Goal: Task Accomplishment & Management: Manage account settings

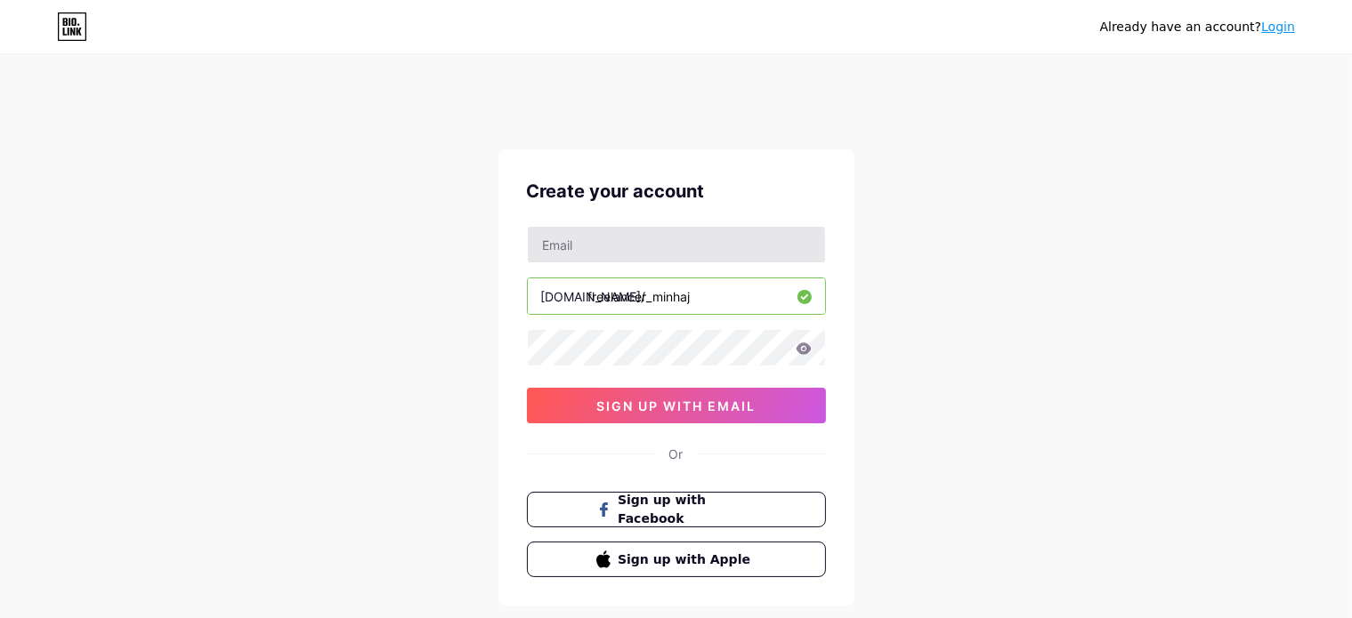
type input "[EMAIL_ADDRESS][DOMAIN_NAME]"
drag, startPoint x: 607, startPoint y: 245, endPoint x: 538, endPoint y: 244, distance: 68.5
click at [538, 244] on input "[EMAIL_ADDRESS][DOMAIN_NAME]" at bounding box center [676, 245] width 297 height 36
drag, startPoint x: 604, startPoint y: 242, endPoint x: 538, endPoint y: 245, distance: 66.8
click at [538, 245] on input "[EMAIL_ADDRESS][DOMAIN_NAME]" at bounding box center [676, 245] width 297 height 36
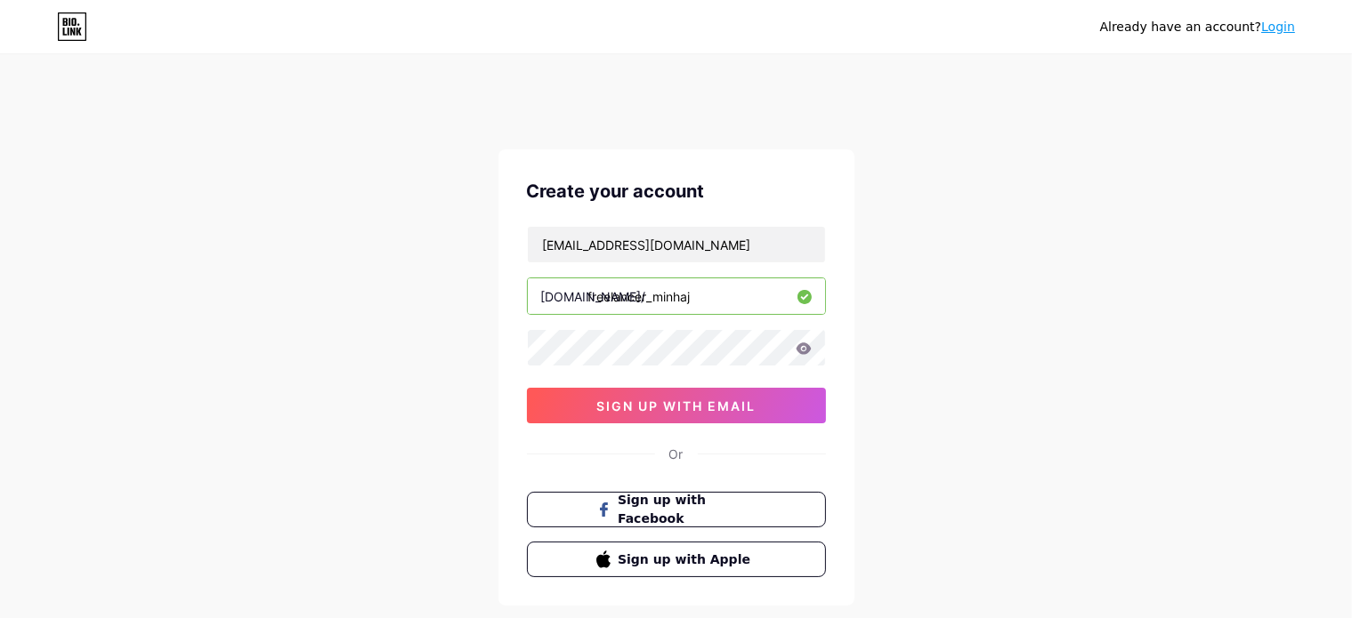
click at [798, 345] on icon at bounding box center [803, 349] width 15 height 12
click at [804, 347] on icon at bounding box center [804, 349] width 16 height 12
click at [801, 344] on icon at bounding box center [803, 349] width 15 height 12
click at [803, 346] on icon at bounding box center [803, 349] width 15 height 12
click at [737, 399] on span "sign up with email" at bounding box center [675, 406] width 159 height 15
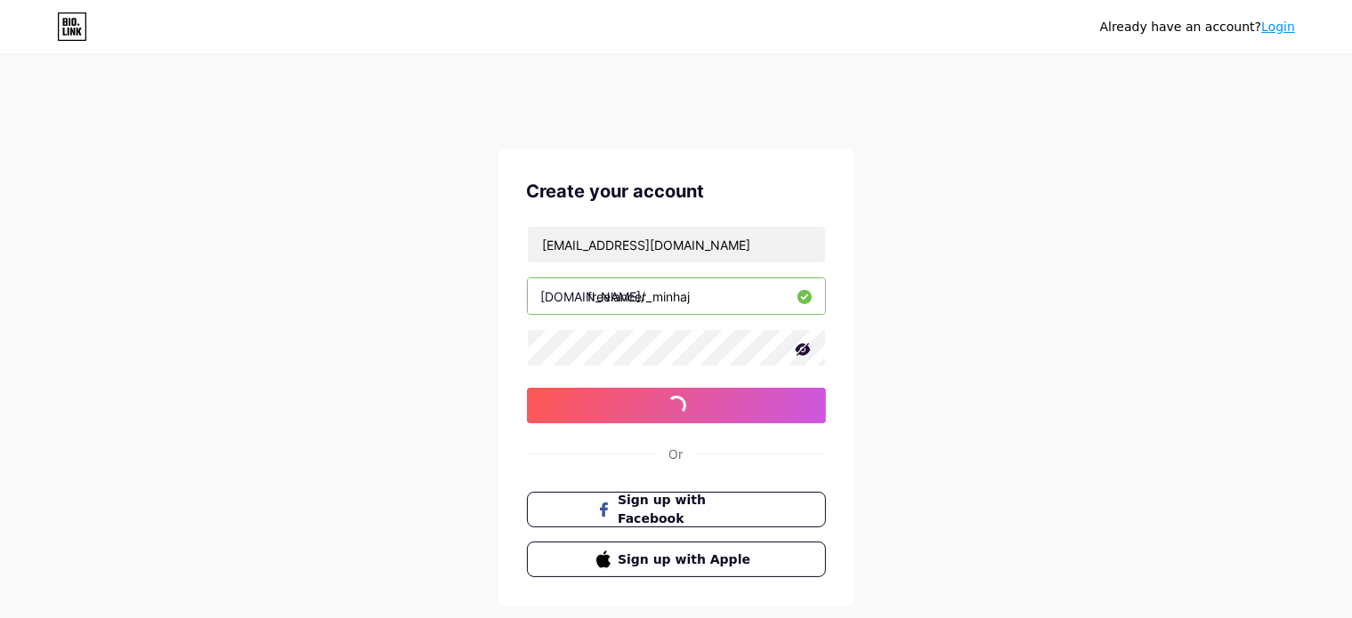
click at [979, 176] on div "Already have an account? Login Create your account msam68r@gmail.com bio.link/ …" at bounding box center [676, 376] width 1352 height 681
click at [872, 86] on div "Already have an account? Login Create your account msam68r@gmail.com bio.link/ …" at bounding box center [676, 376] width 1352 height 681
click at [653, 408] on span "sign up with email" at bounding box center [675, 406] width 159 height 15
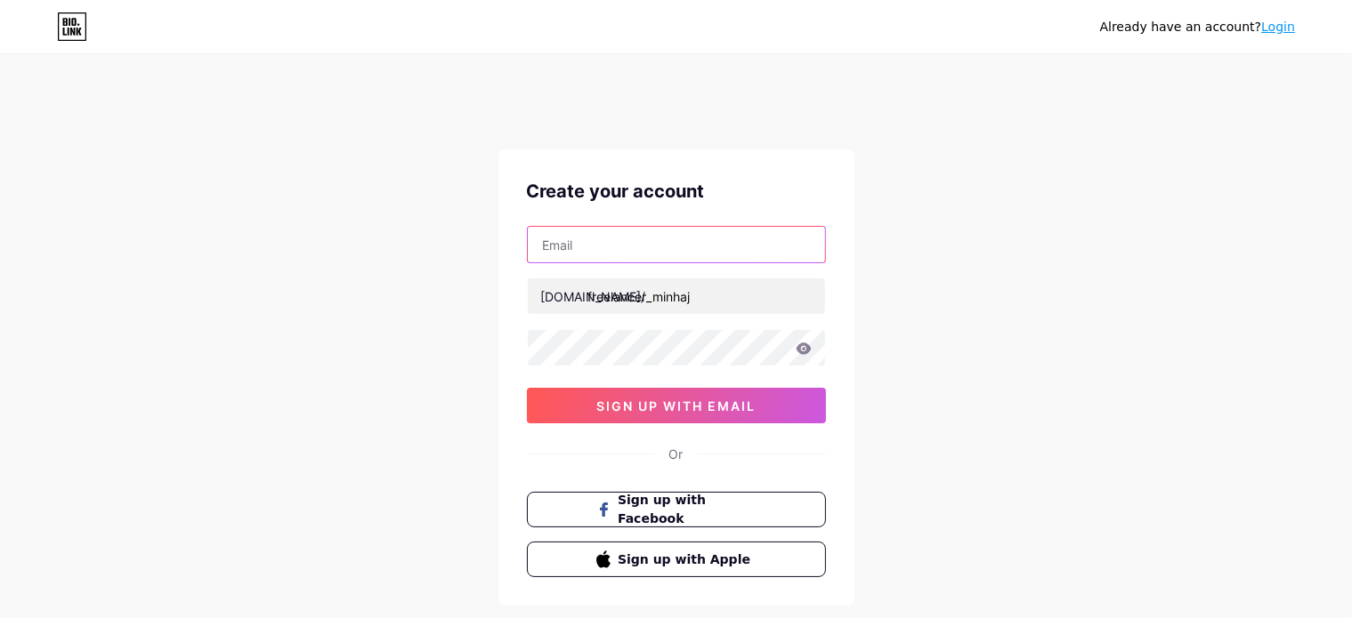
click at [582, 248] on input "text" at bounding box center [676, 245] width 297 height 36
type input "[EMAIL_ADDRESS][DOMAIN_NAME]"
drag, startPoint x: 606, startPoint y: 243, endPoint x: 540, endPoint y: 245, distance: 65.9
click at [540, 245] on input "[EMAIL_ADDRESS][DOMAIN_NAME]" at bounding box center [676, 245] width 297 height 36
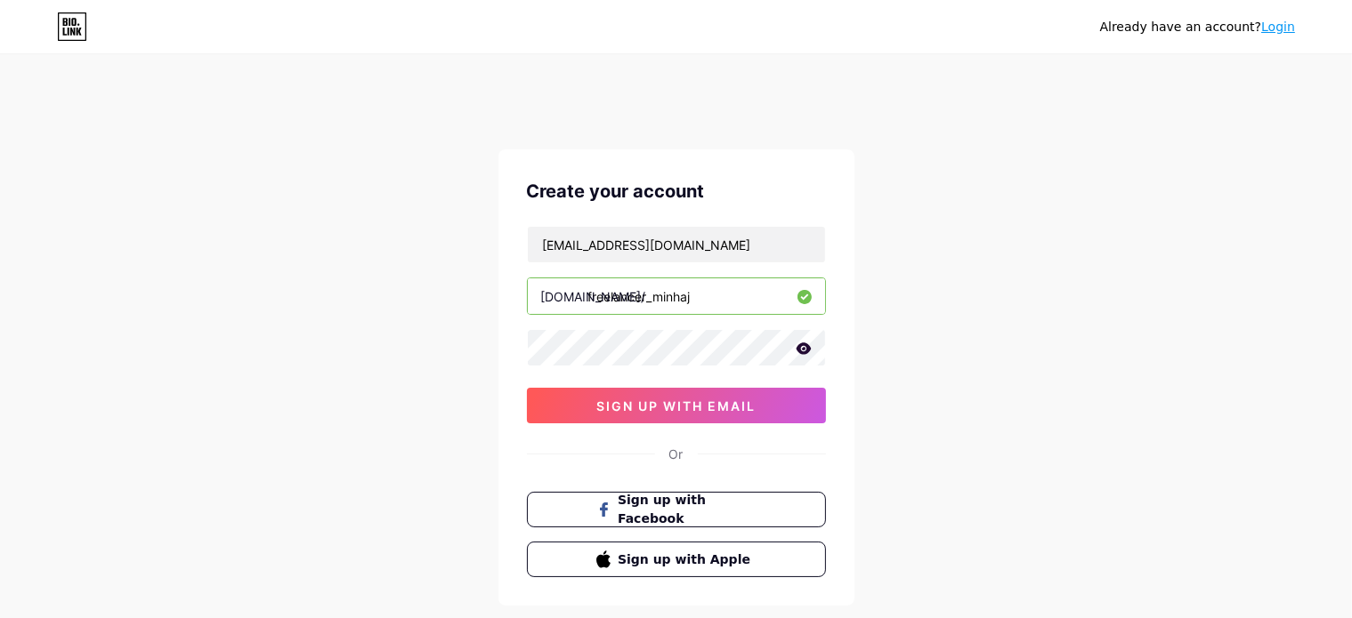
click at [801, 350] on icon at bounding box center [804, 349] width 16 height 12
click at [710, 405] on span "sign up with email" at bounding box center [675, 406] width 159 height 15
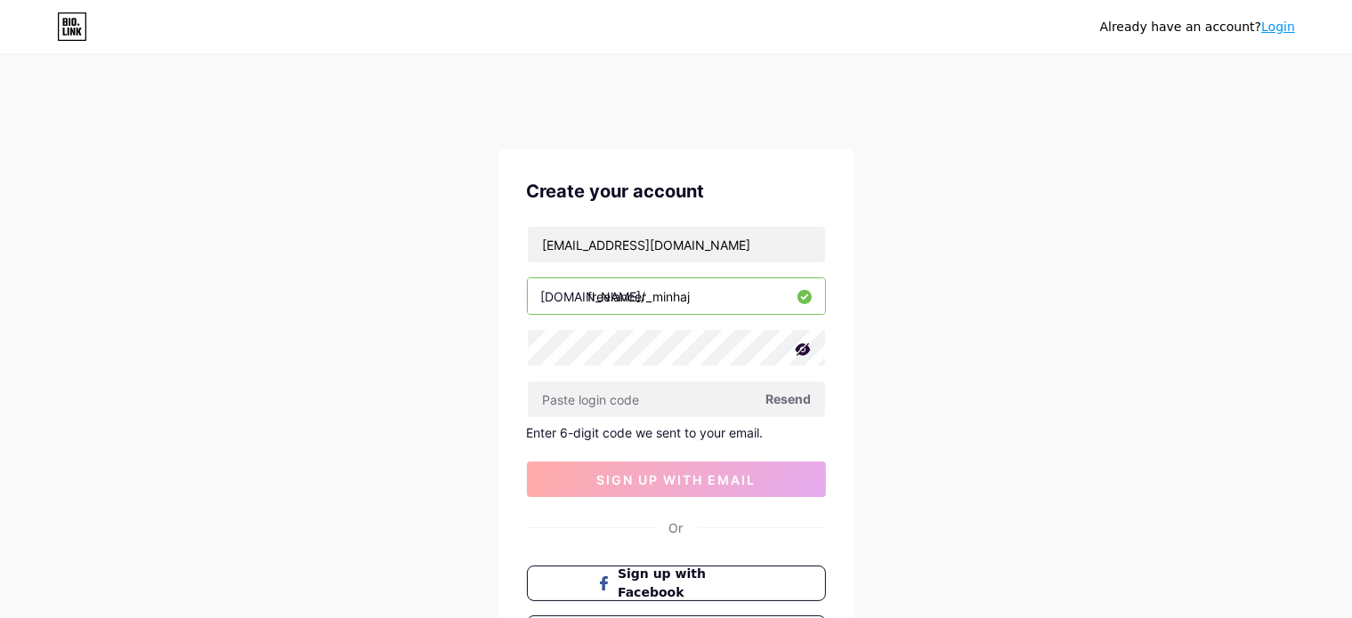
click at [787, 399] on span "Resend" at bounding box center [788, 399] width 45 height 19
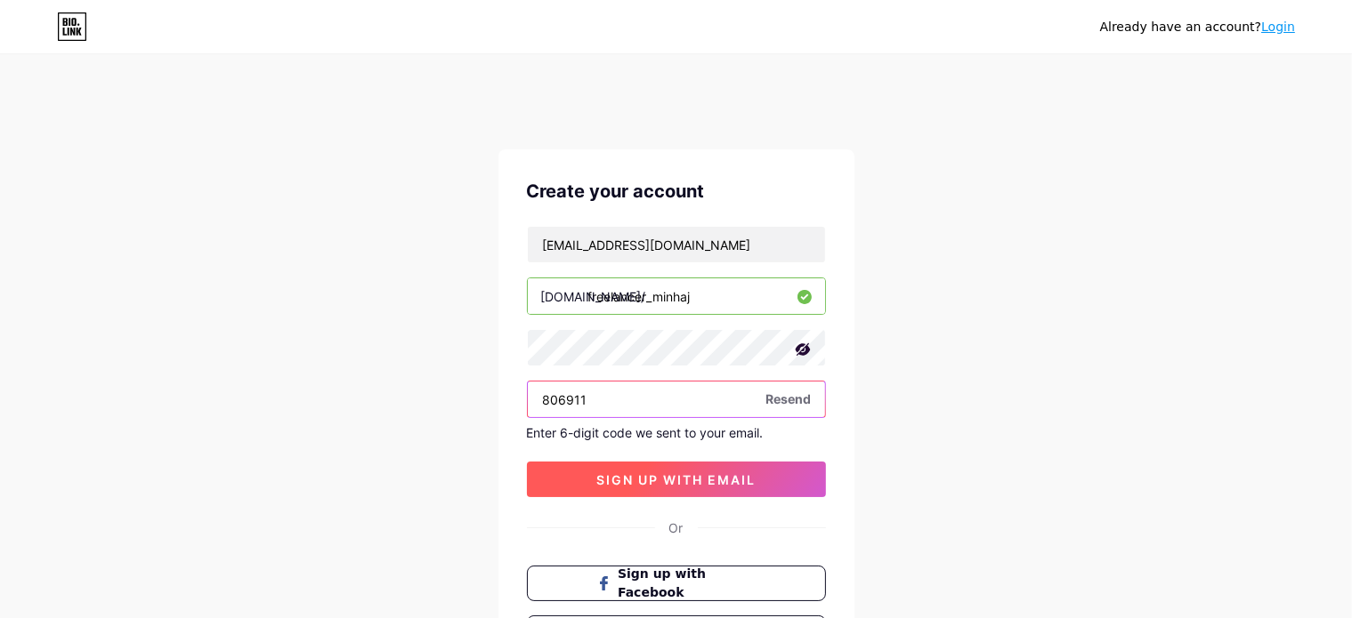
type input "806911"
click at [765, 479] on button "sign up with email" at bounding box center [676, 480] width 299 height 36
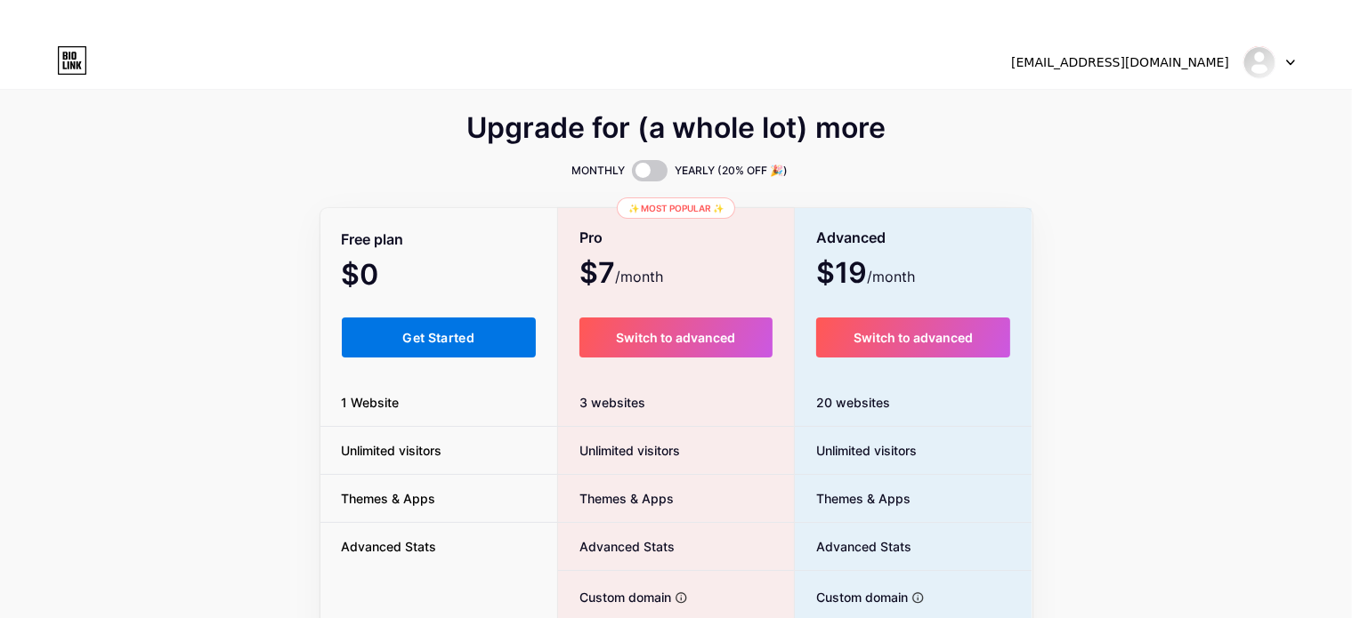
click at [443, 348] on button "Get Started" at bounding box center [439, 338] width 195 height 40
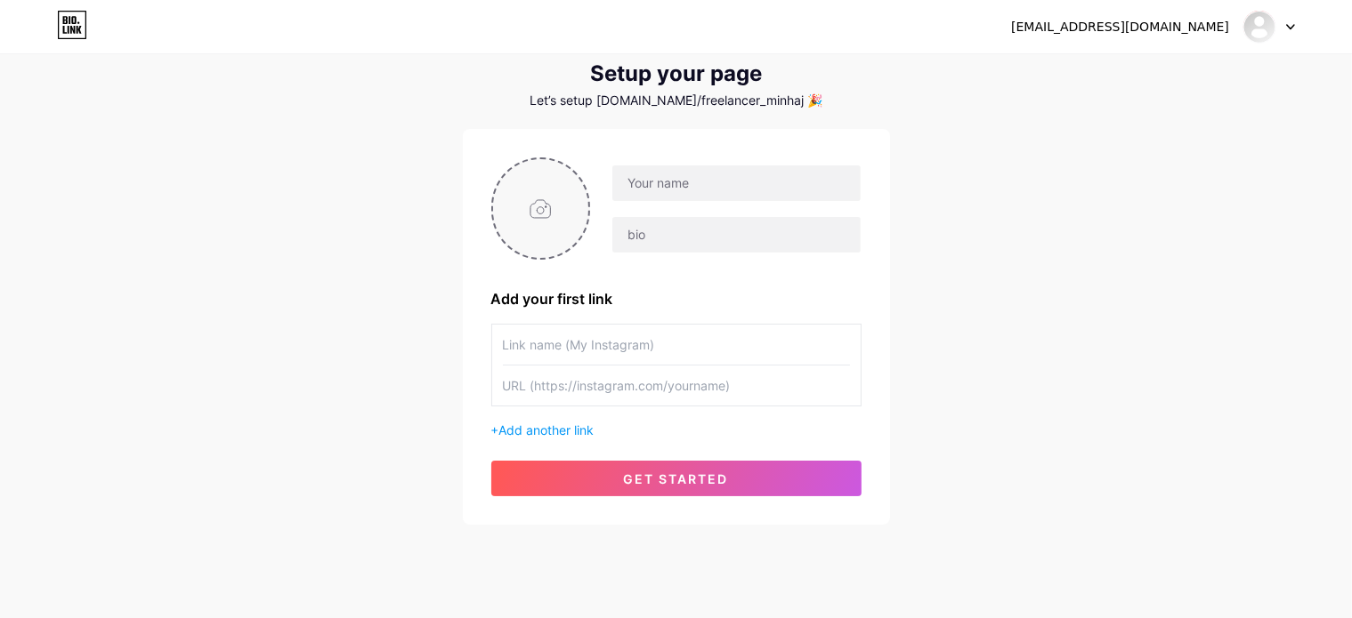
scroll to position [122, 0]
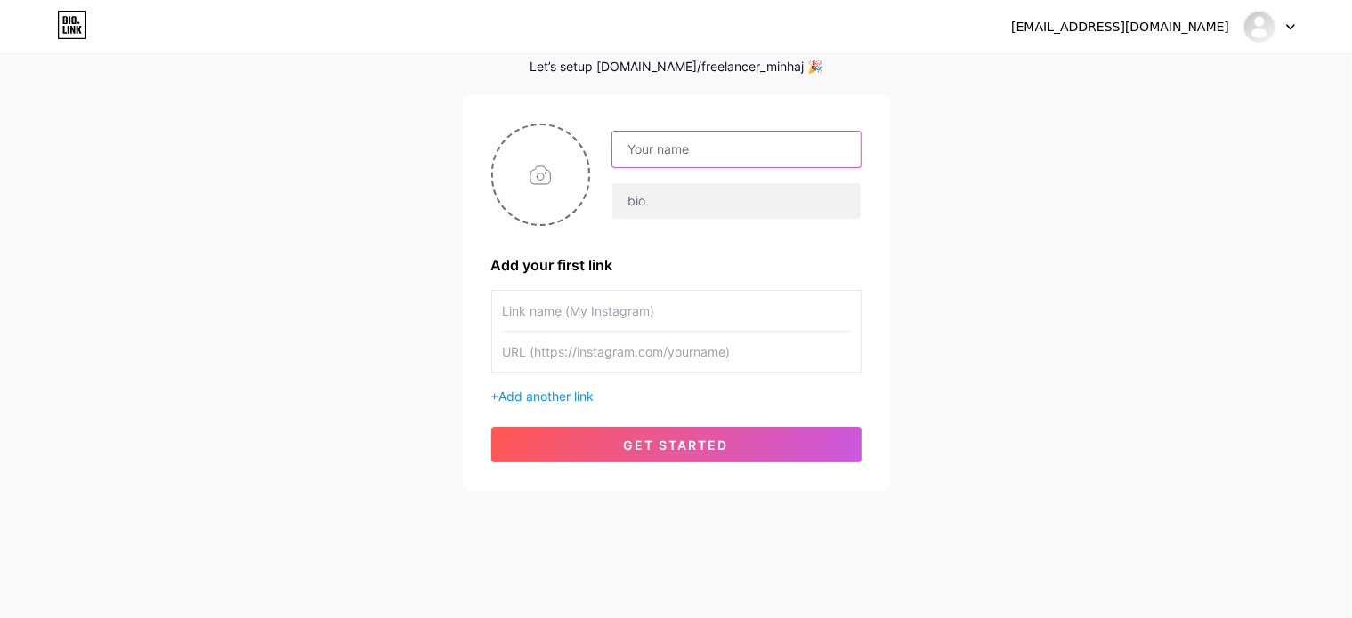
click at [676, 148] on input "text" at bounding box center [735, 150] width 247 height 36
type input "m"
type input "Md [PERSON_NAME]"
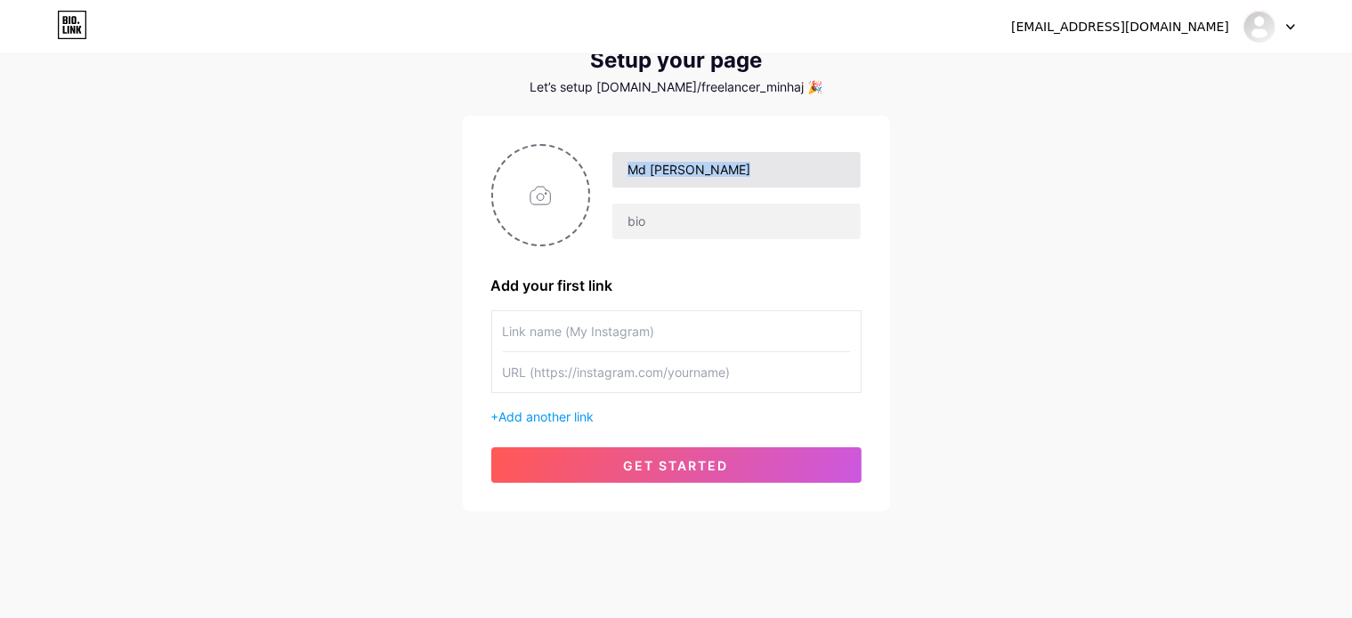
click at [661, 177] on div "Md [PERSON_NAME]" at bounding box center [725, 195] width 271 height 89
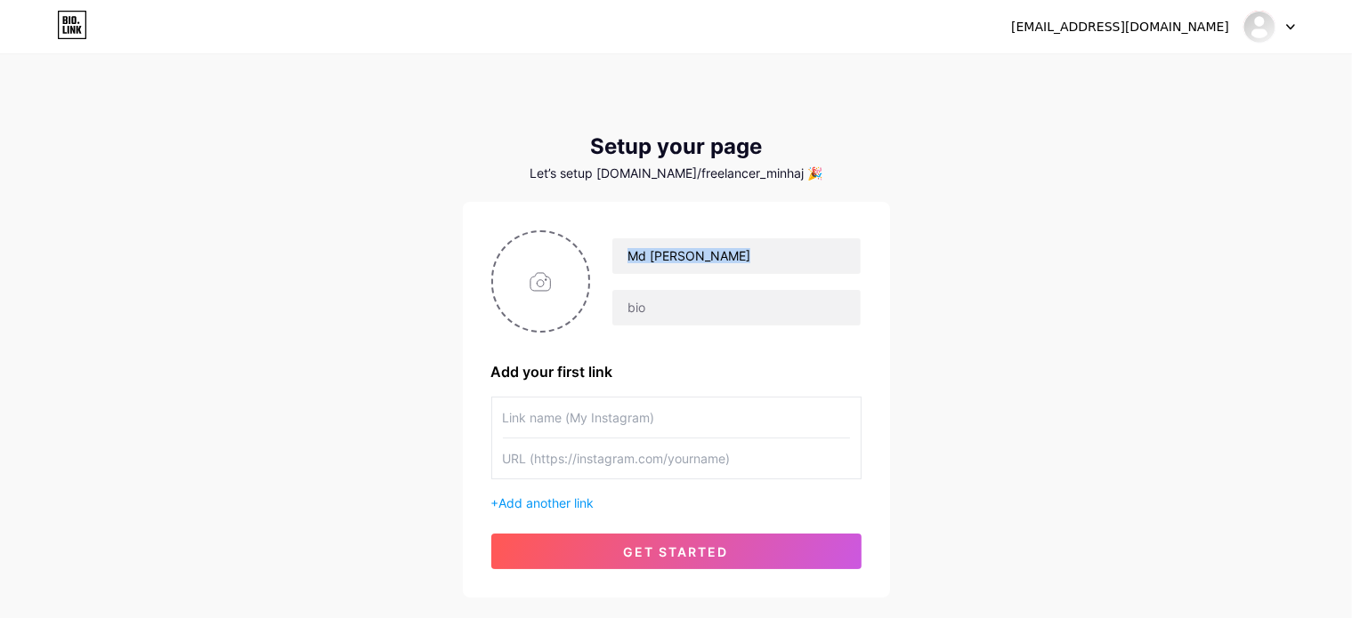
scroll to position [0, 0]
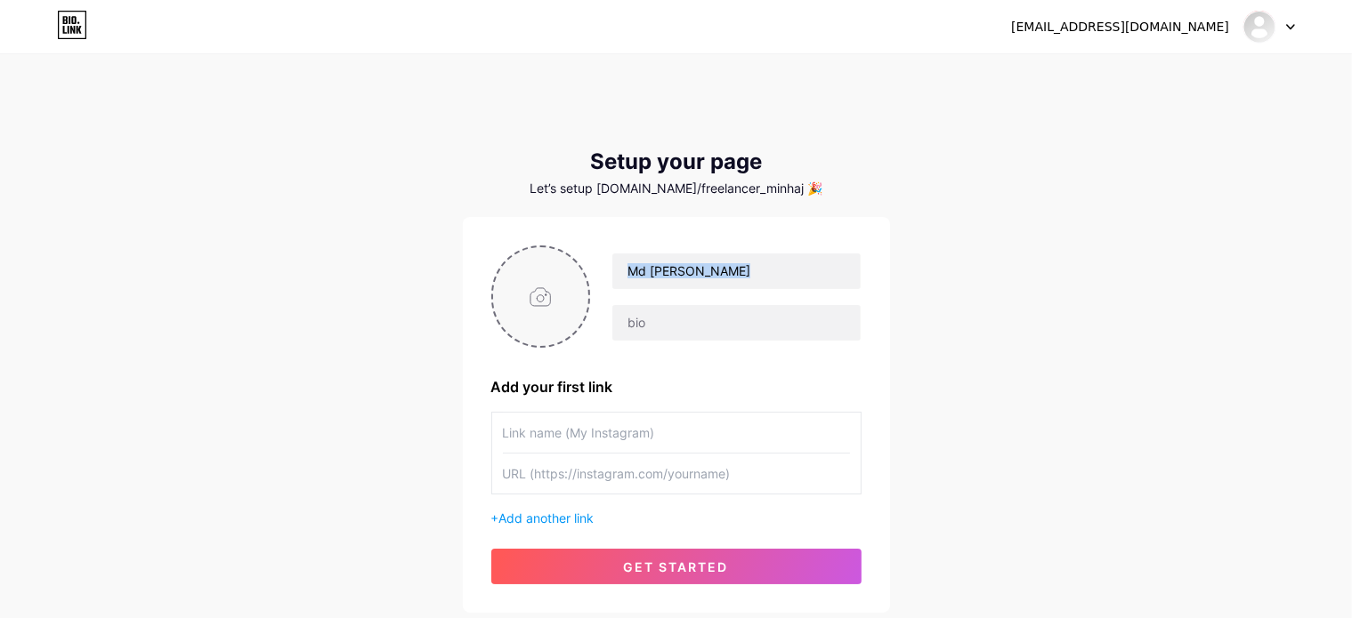
click at [541, 296] on input "file" at bounding box center [541, 296] width 96 height 99
type input "C:\fakepath\WhatsApp Image [DATE] 00.55.03_b61bb4d0.jpg"
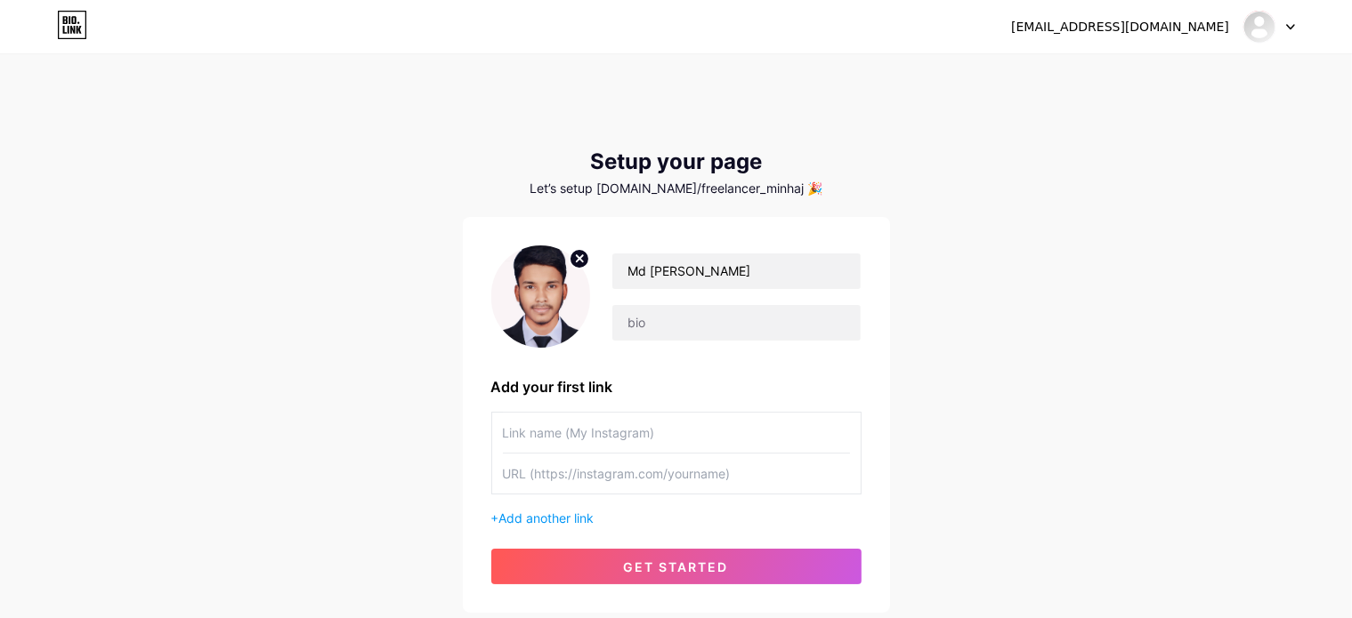
click at [612, 473] on input "text" at bounding box center [676, 474] width 347 height 40
paste input "[URL][DOMAIN_NAME]"
type input "[URL][DOMAIN_NAME]"
click at [569, 430] on input "text" at bounding box center [676, 433] width 347 height 40
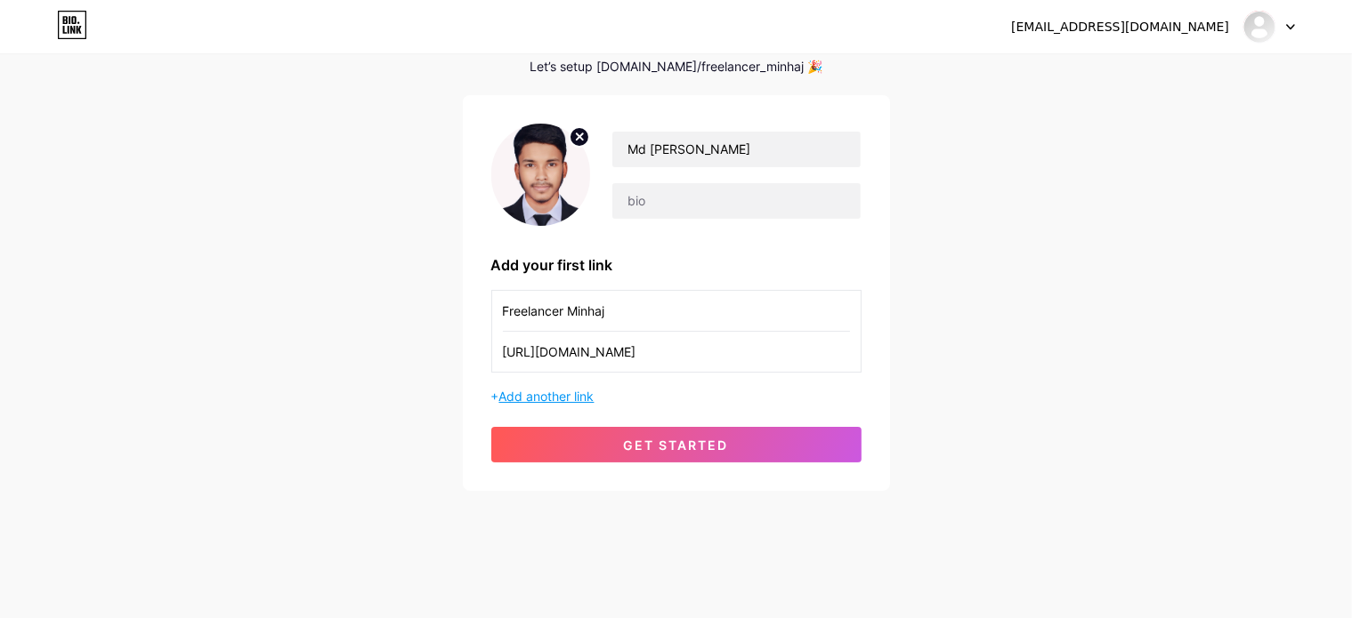
type input "Freelancer Minhaj"
click at [564, 394] on span "Add another link" at bounding box center [546, 396] width 95 height 15
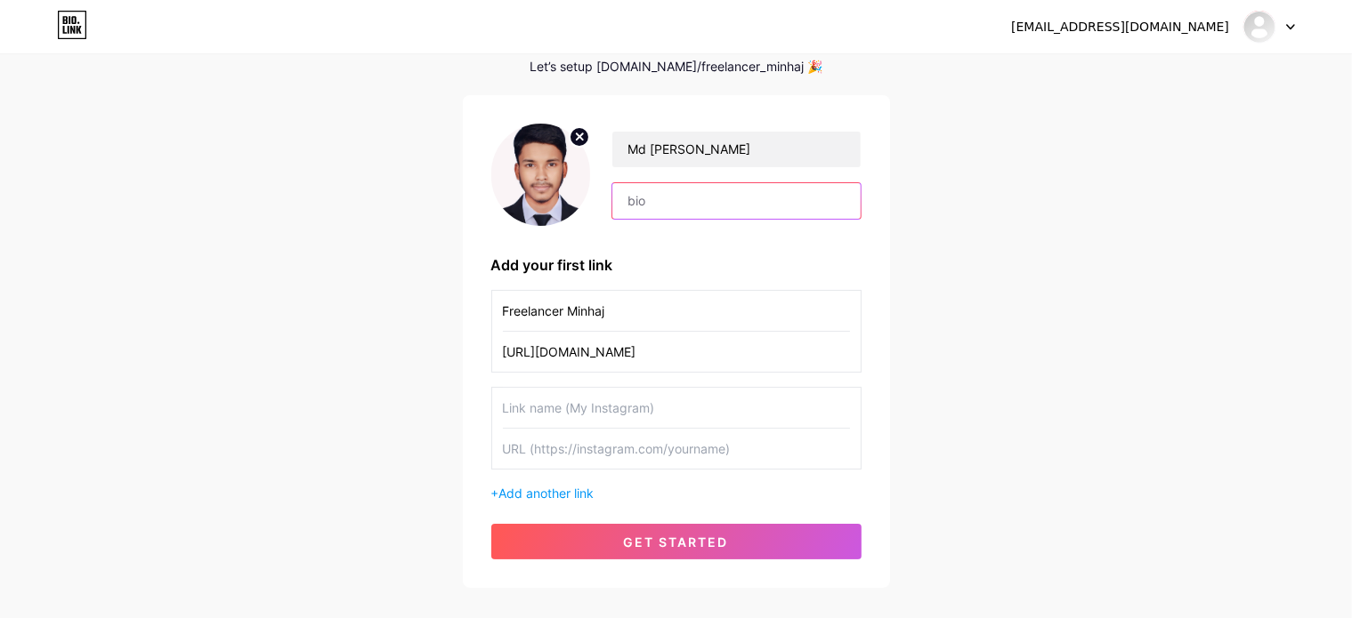
click at [647, 191] on input "text" at bounding box center [735, 201] width 247 height 36
paste input "Md [PERSON_NAME] 🚀 Digital Marketing Expert | Meta Ads | Google Ads | Social Me…"
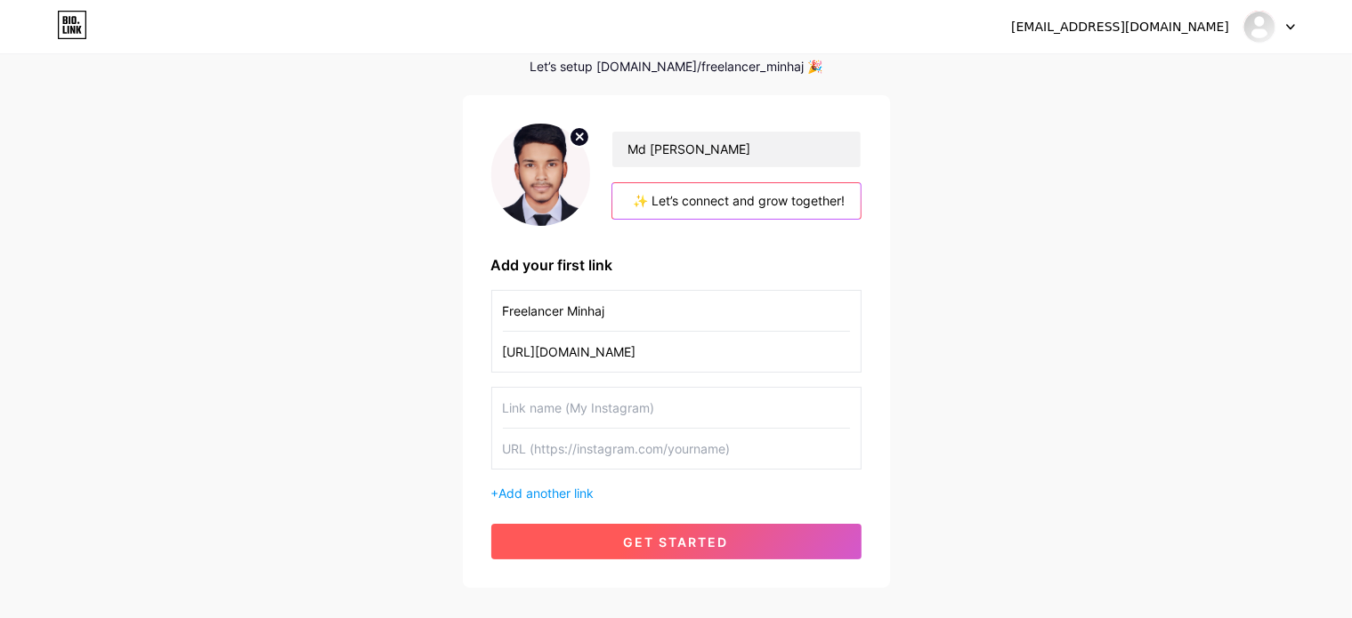
type input "Md [PERSON_NAME] 🚀 Digital Marketing Expert | Meta Ads | Google Ads | Social Me…"
click at [675, 529] on button "get started" at bounding box center [676, 542] width 370 height 36
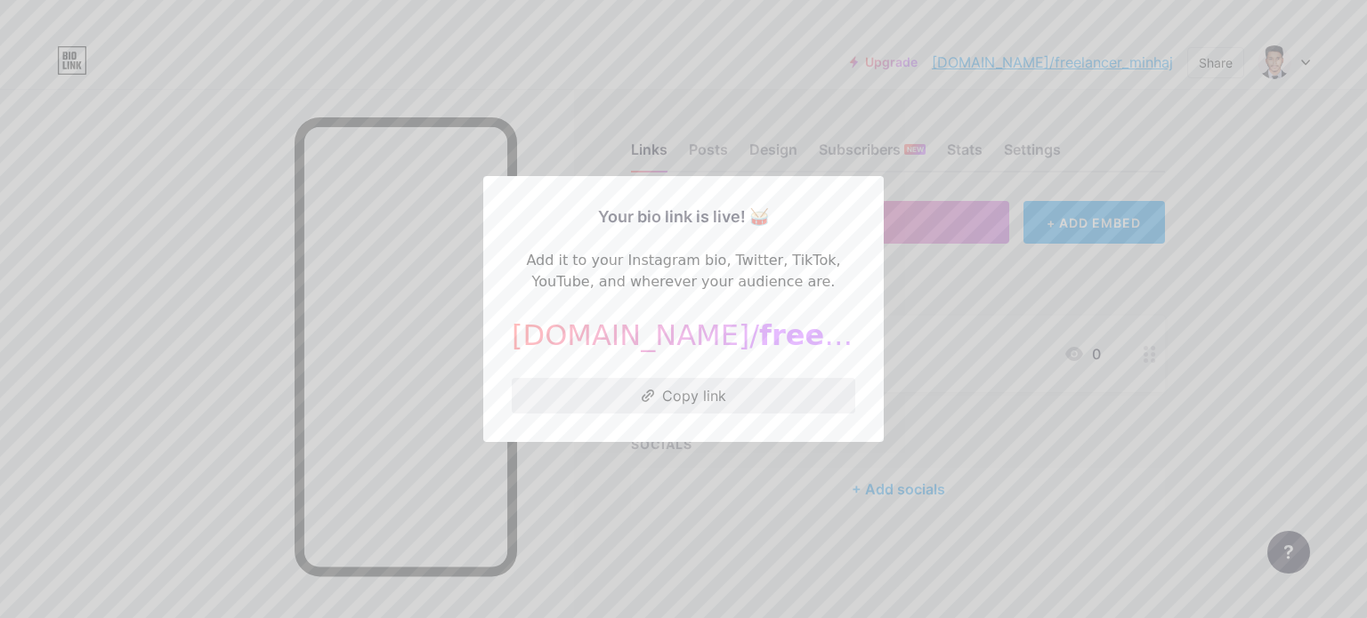
click at [669, 400] on button "Copy link" at bounding box center [684, 396] width 344 height 36
click at [362, 376] on div at bounding box center [683, 309] width 1367 height 618
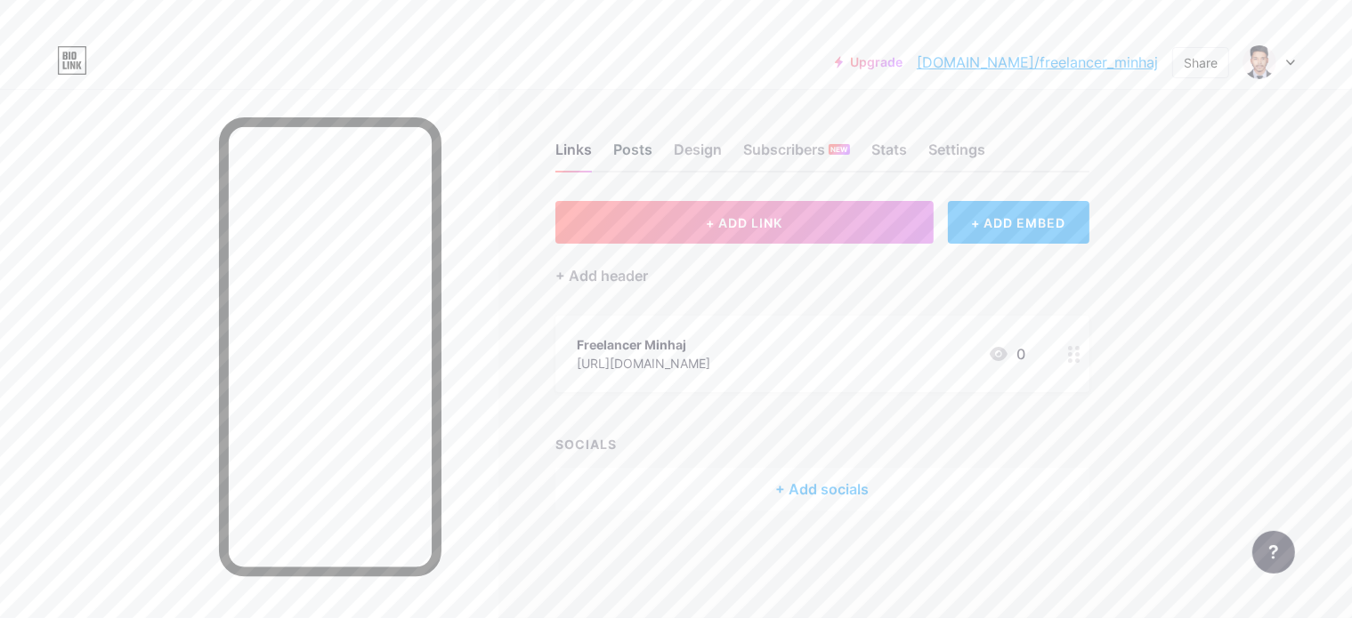
click at [652, 150] on div "Posts" at bounding box center [632, 155] width 39 height 32
click at [722, 145] on div "Design" at bounding box center [698, 155] width 48 height 32
click at [850, 152] on div "Subscribers NEW" at bounding box center [796, 155] width 107 height 32
click at [907, 153] on div "Stats" at bounding box center [889, 155] width 36 height 32
click at [985, 152] on div "Settings" at bounding box center [956, 155] width 57 height 32
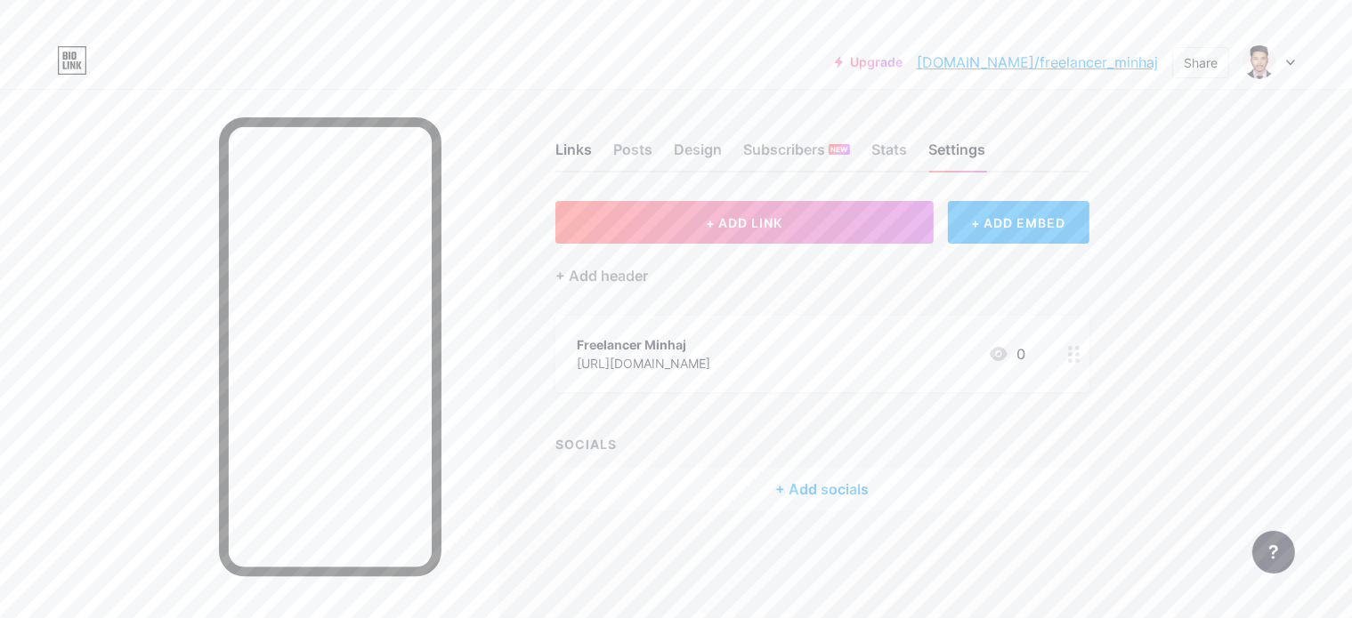
click at [909, 490] on div "+ Add socials" at bounding box center [822, 489] width 534 height 43
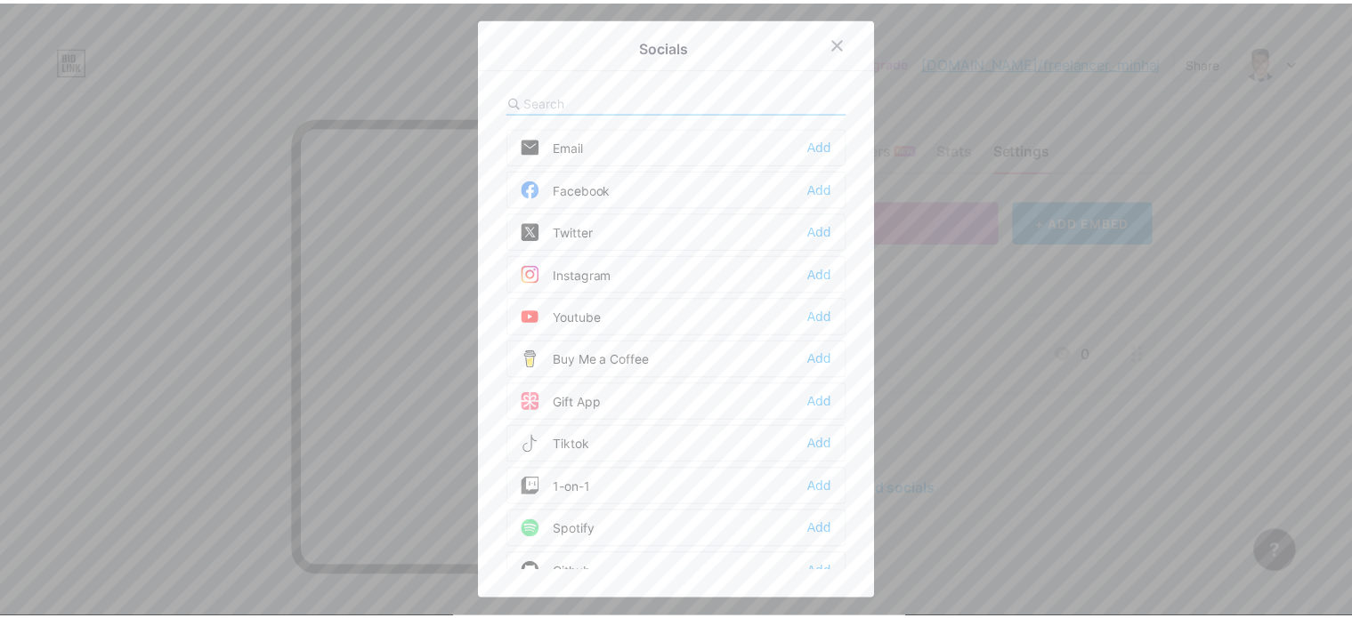
scroll to position [296, 0]
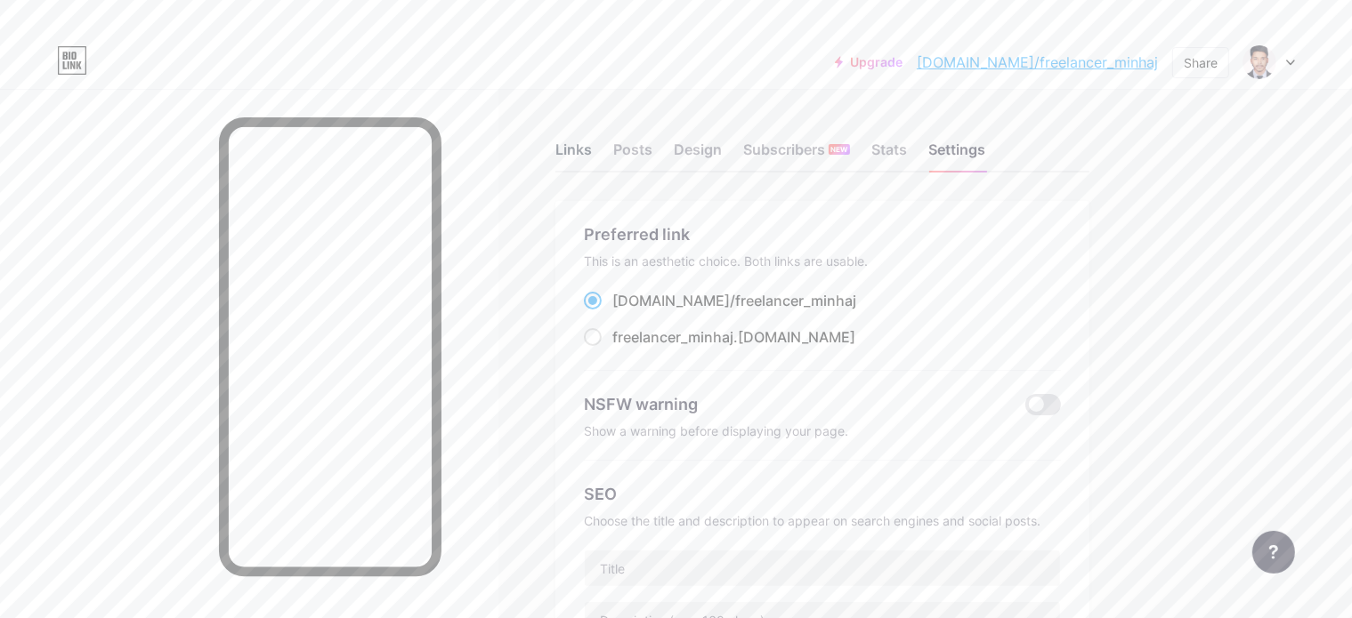
click at [592, 141] on div "Links" at bounding box center [573, 155] width 36 height 32
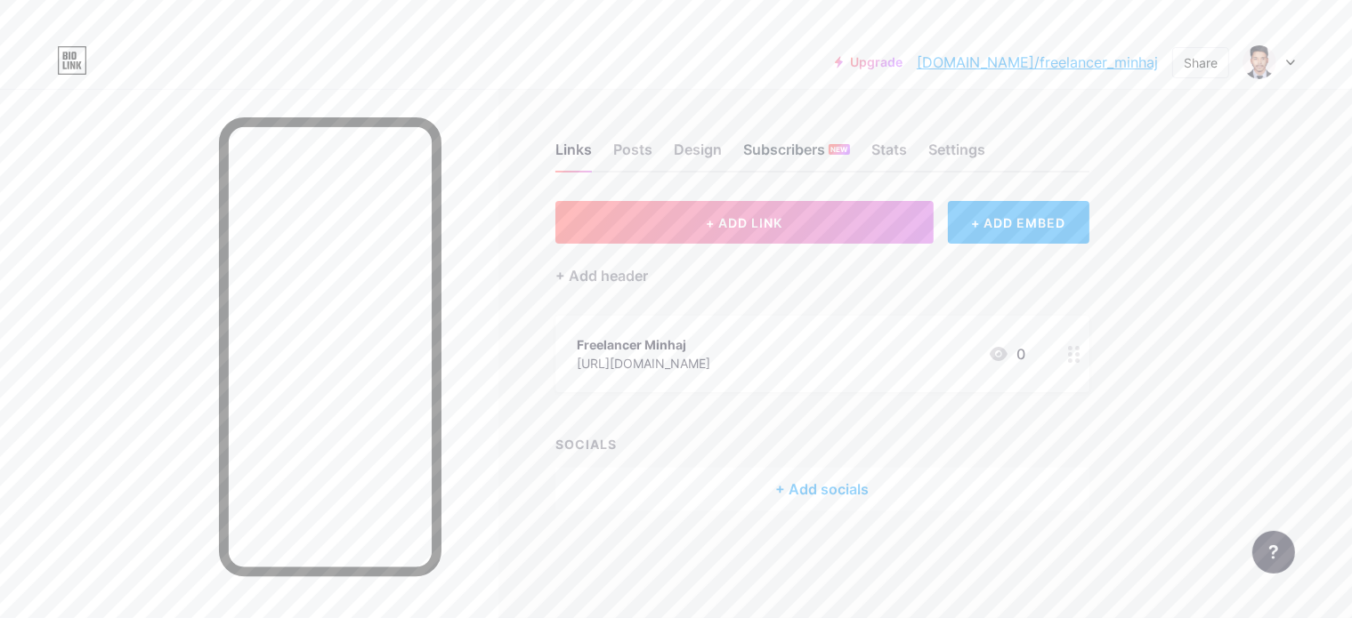
click at [850, 145] on div "Subscribers NEW" at bounding box center [796, 155] width 107 height 32
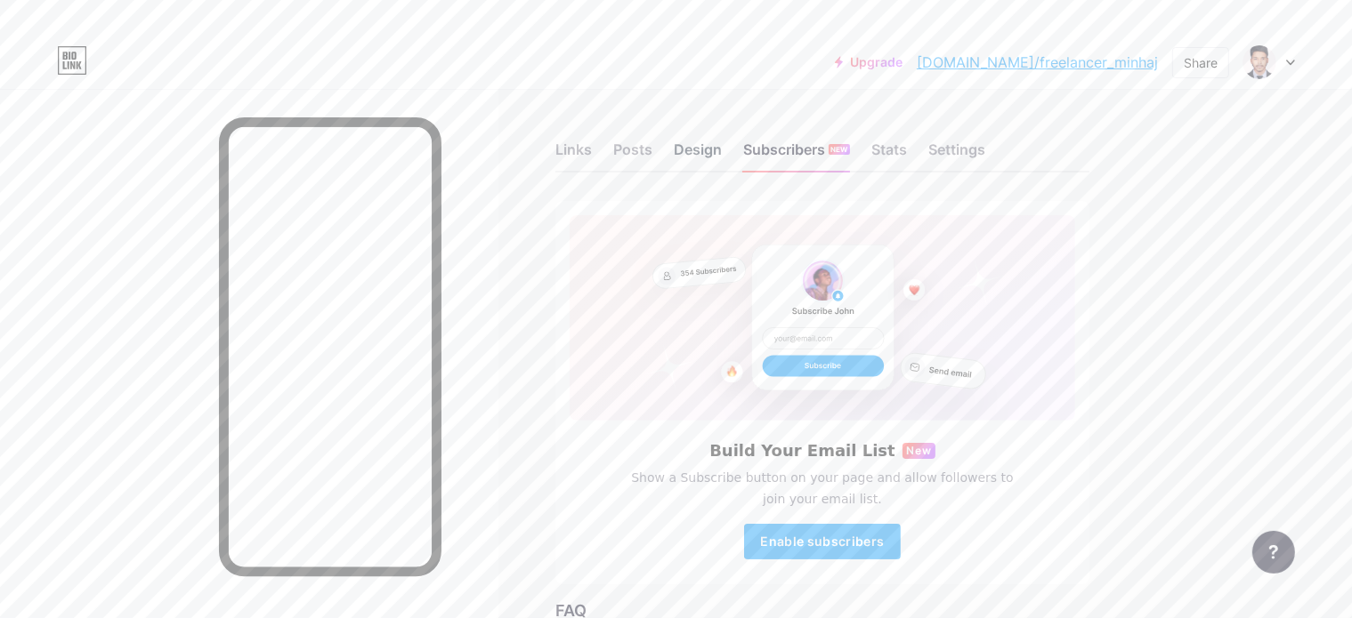
click at [722, 145] on div "Design" at bounding box center [698, 155] width 48 height 32
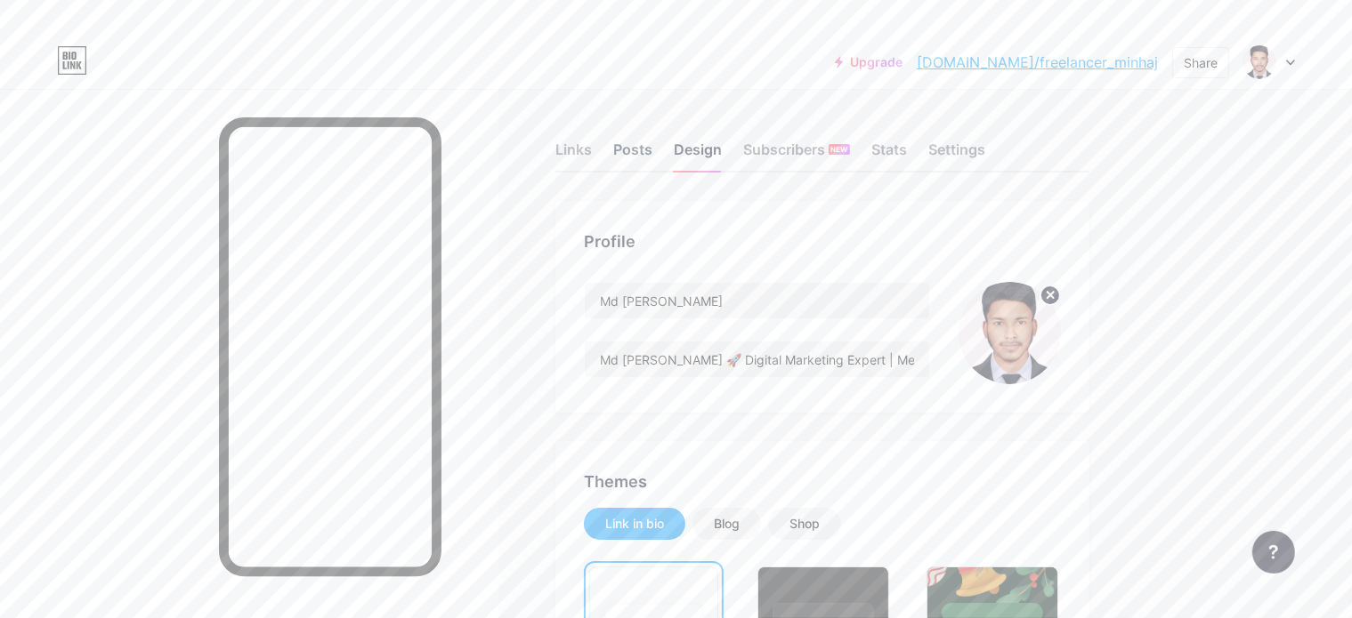
click at [652, 149] on div "Posts" at bounding box center [632, 155] width 39 height 32
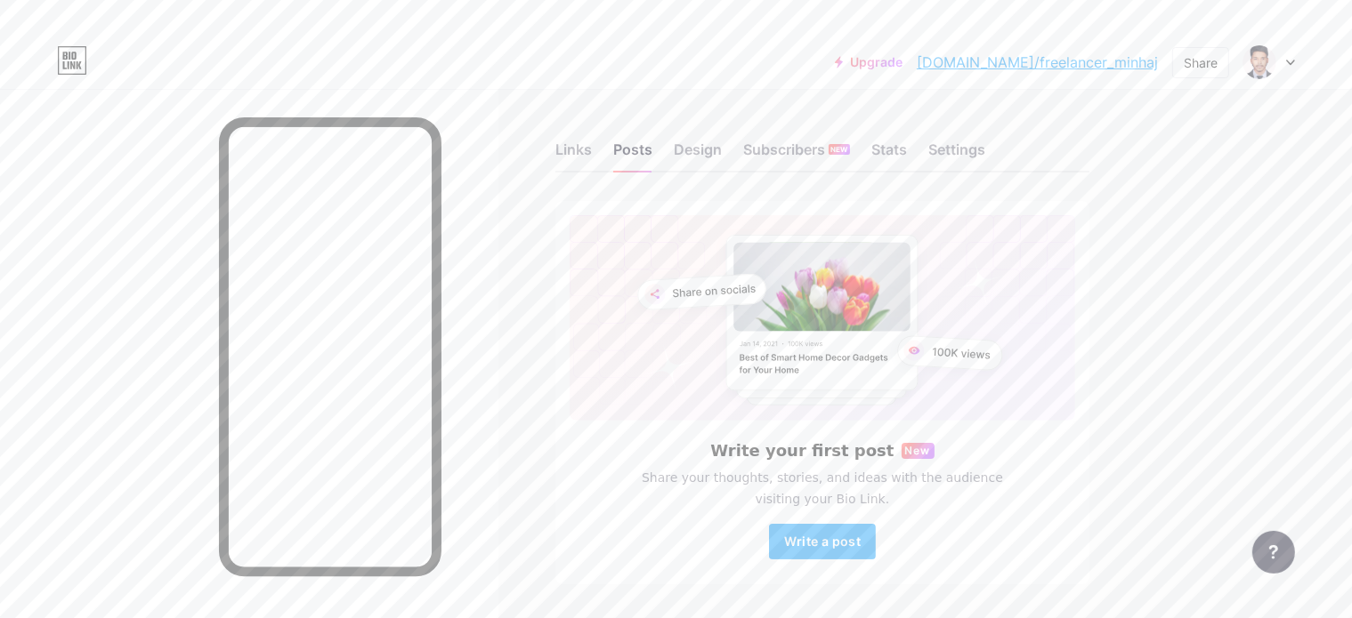
click at [1279, 60] on div at bounding box center [1269, 62] width 52 height 32
click at [1146, 157] on div "[DOMAIN_NAME]/freelancer_minhaj" at bounding box center [1193, 159] width 137 height 14
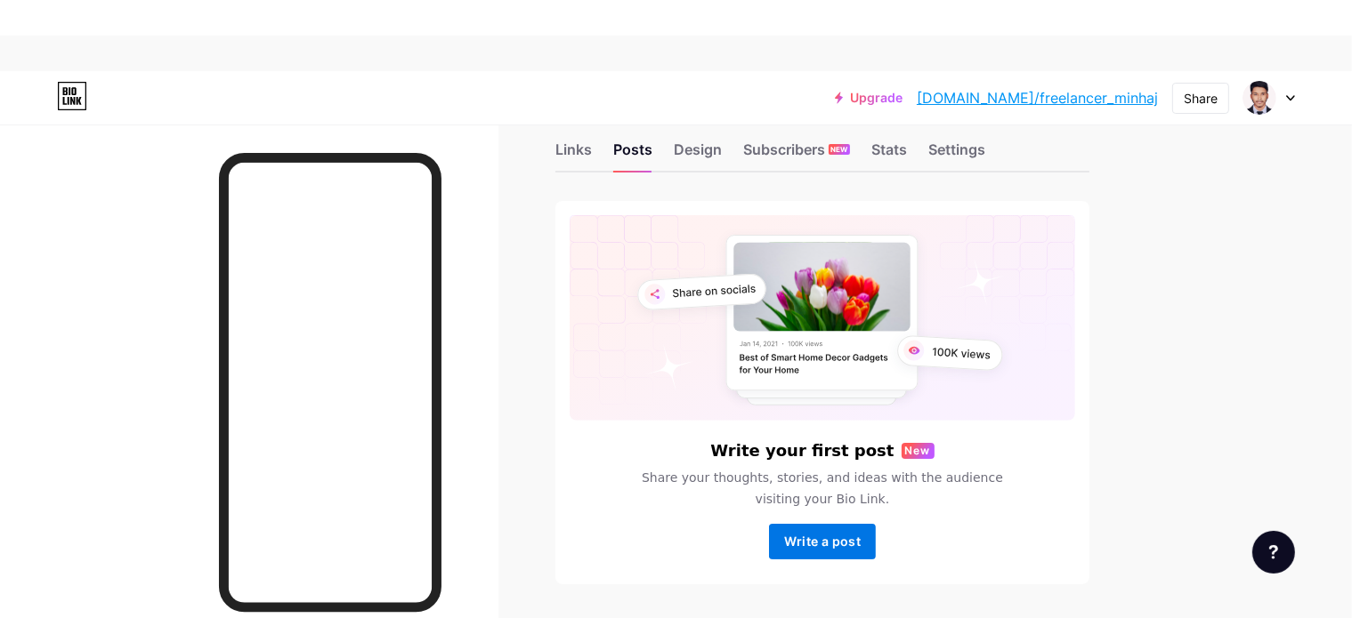
click at [861, 546] on span "Write a post" at bounding box center [822, 541] width 77 height 15
click at [861, 537] on span "Write a post" at bounding box center [822, 541] width 77 height 15
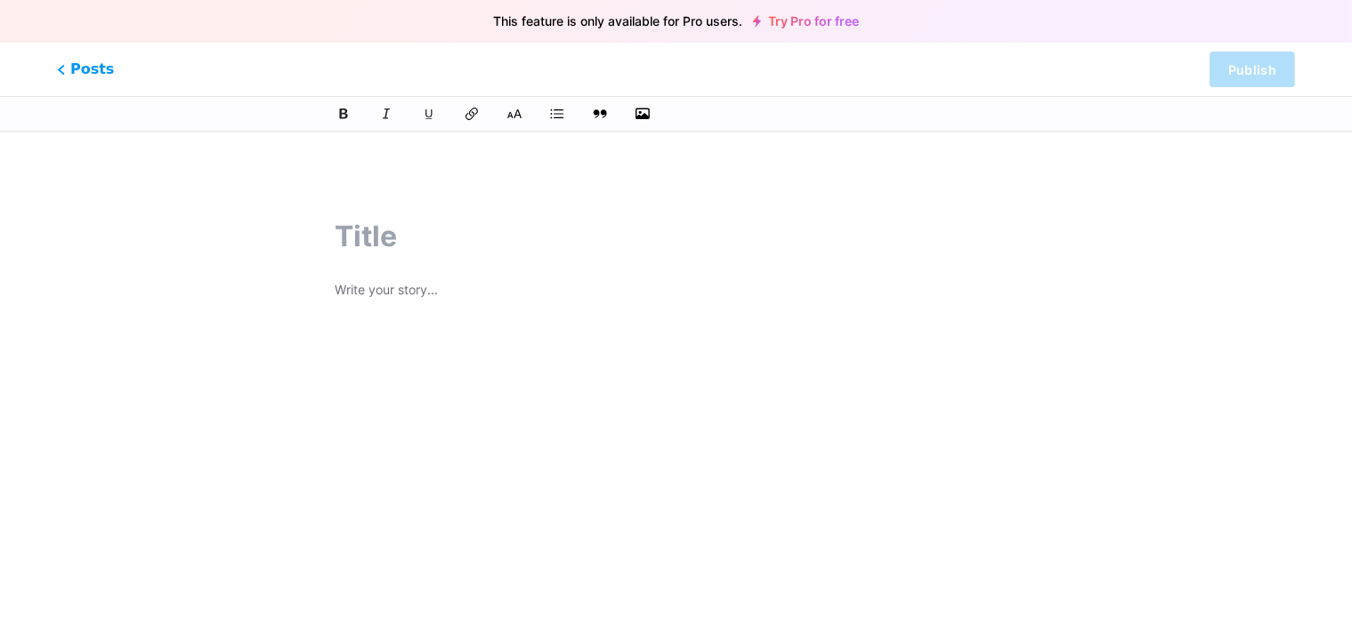
click at [381, 245] on input "text" at bounding box center [676, 236] width 683 height 43
click at [419, 285] on p at bounding box center [676, 291] width 683 height 25
click at [409, 258] on div at bounding box center [676, 473] width 732 height 559
click at [402, 240] on input "text" at bounding box center [676, 236] width 683 height 43
type input "MEta"
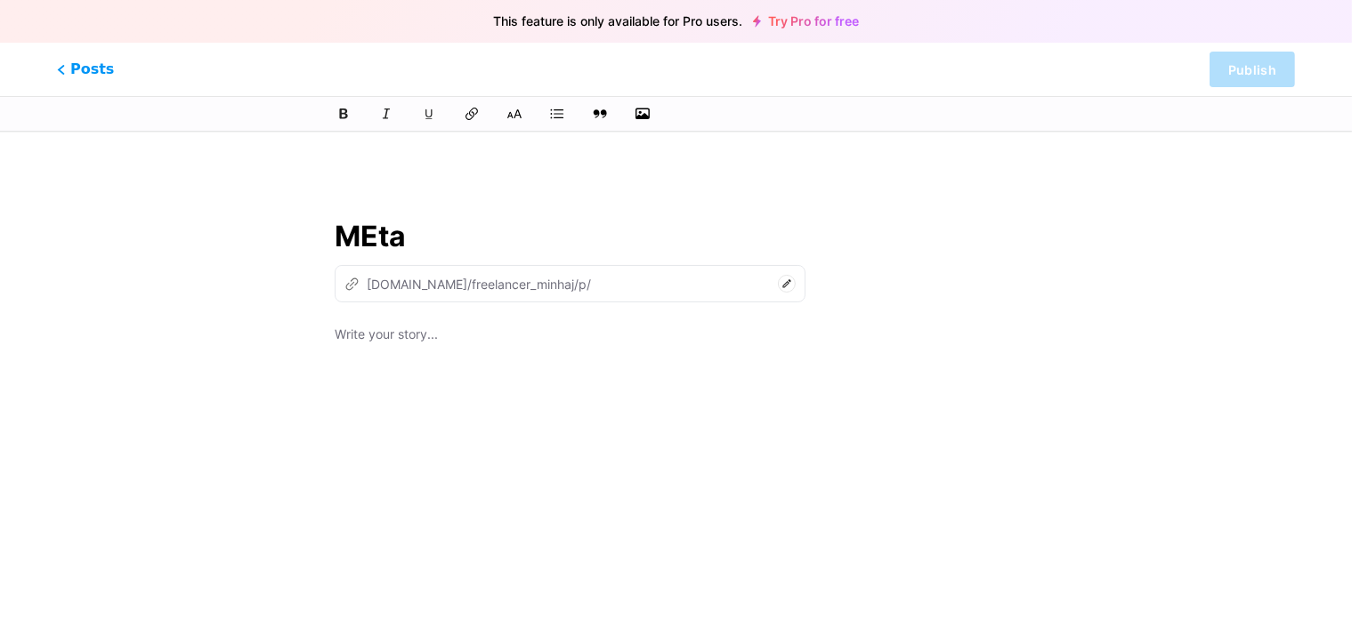
type input "me"
type input "MEt"
type input "met"
drag, startPoint x: 391, startPoint y: 230, endPoint x: 379, endPoint y: 232, distance: 11.9
click at [379, 232] on input "MEt" at bounding box center [676, 236] width 683 height 43
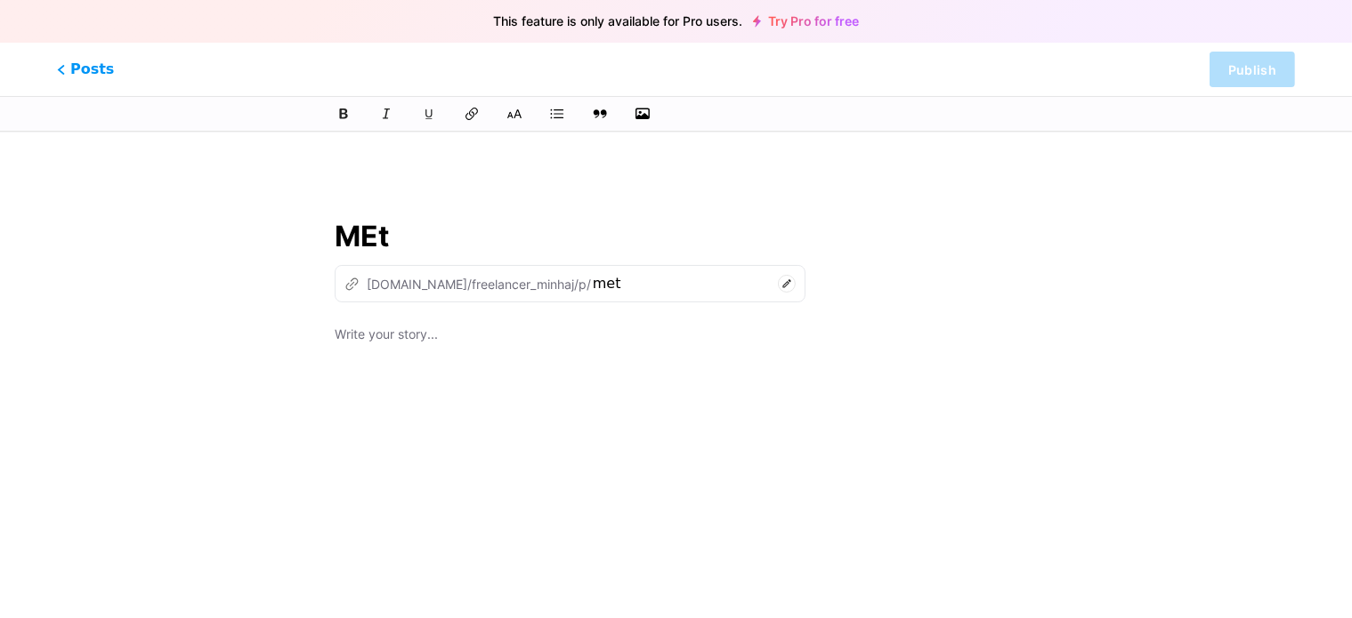
click at [377, 233] on input "MEt" at bounding box center [676, 236] width 683 height 43
click at [394, 238] on input "ME" at bounding box center [676, 236] width 683 height 43
type input "M"
type input "m"
type input "Meta"
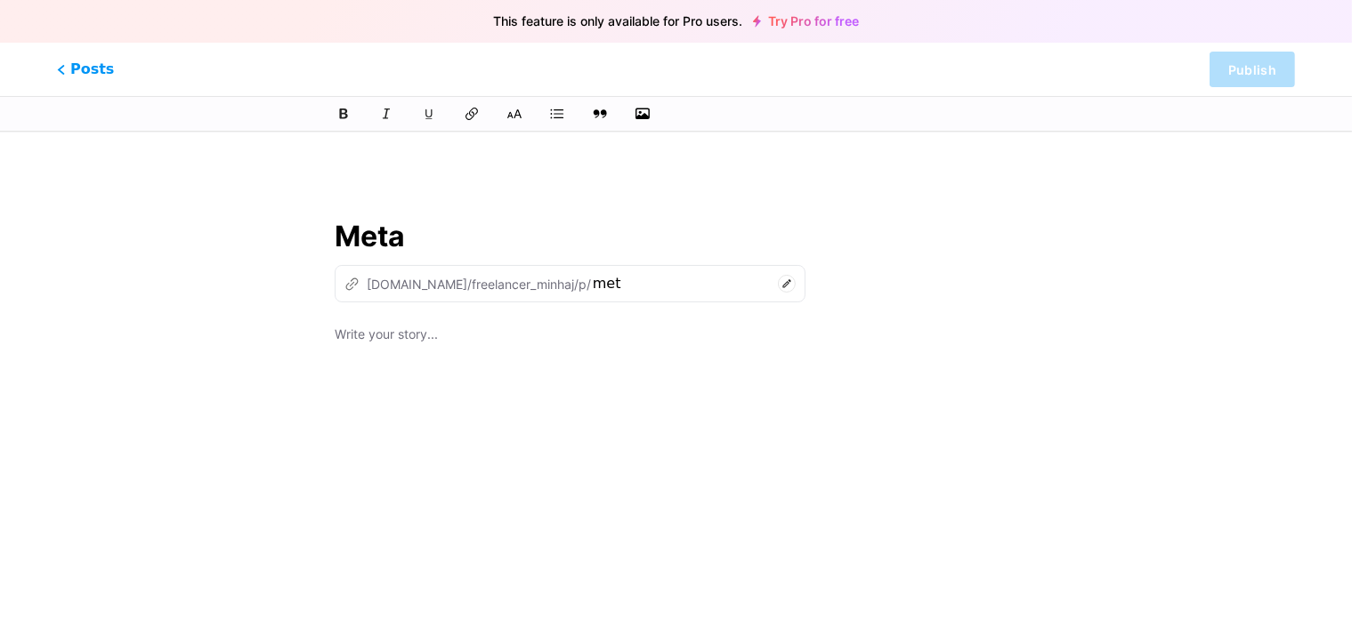
type input "meta"
type input "Meta Ads"
type input "meta-ads"
type input "Meta Ads"
click at [384, 335] on p at bounding box center [676, 336] width 683 height 25
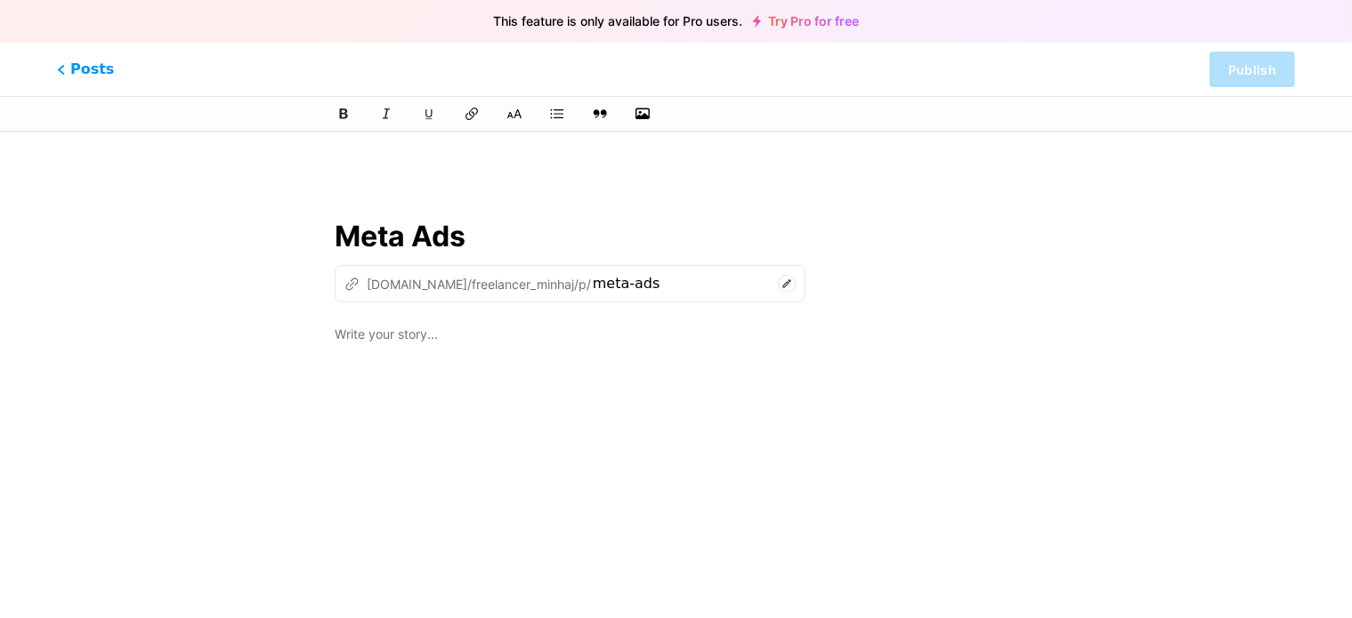
click at [348, 327] on p at bounding box center [676, 336] width 683 height 25
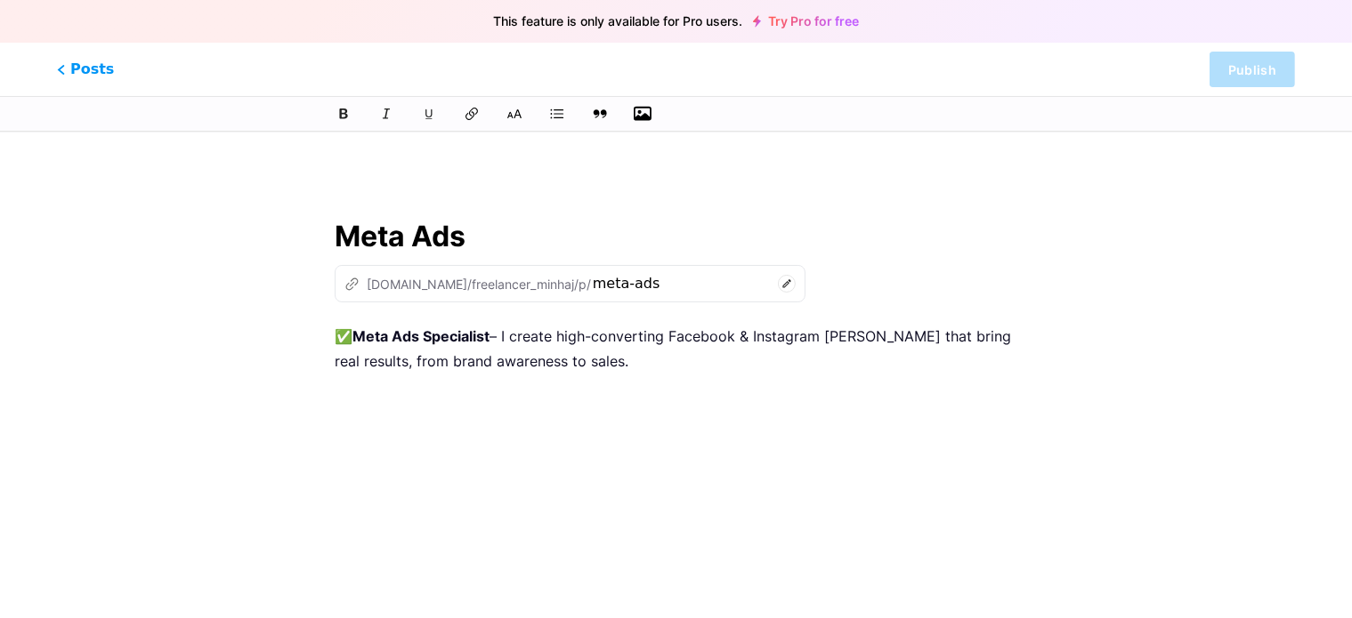
click at [639, 114] on icon "button" at bounding box center [643, 114] width 18 height 18
click at [0, 0] on input "file" at bounding box center [0, 0] width 0 height 0
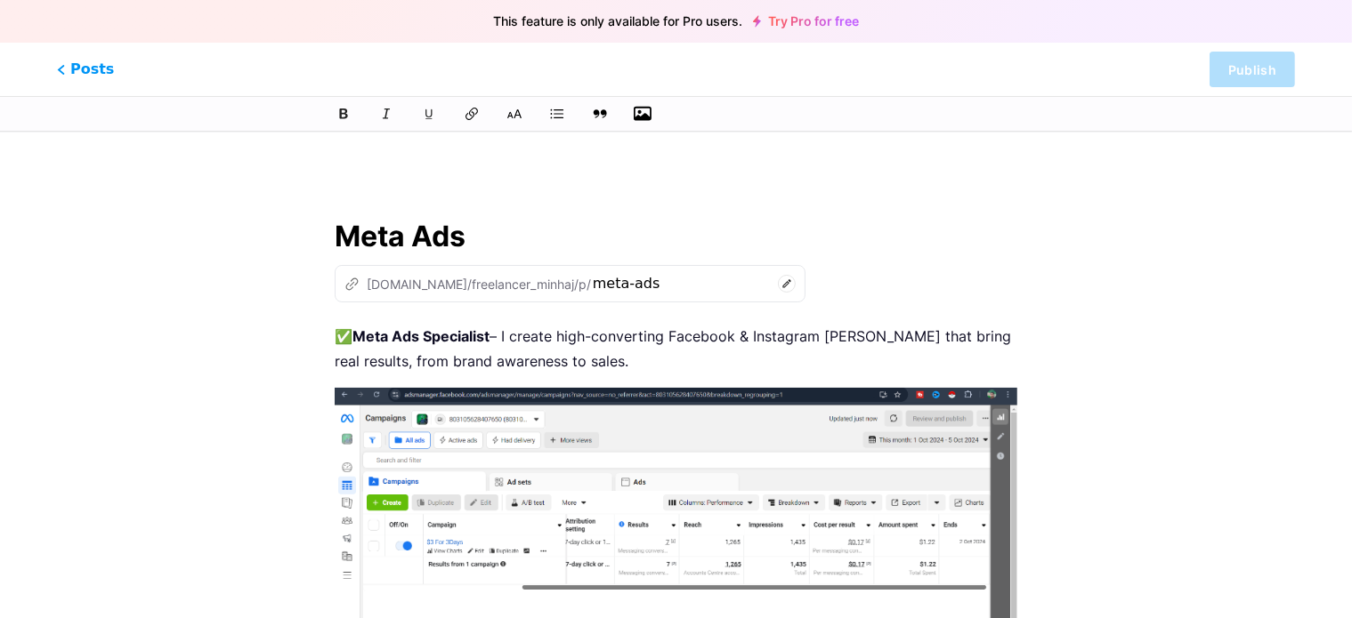
click at [778, 284] on icon at bounding box center [787, 284] width 18 height 18
click at [858, 273] on div "z bio.link/freelancer_minhaj/p/ meta-ads" at bounding box center [676, 283] width 683 height 37
click at [565, 113] on icon at bounding box center [557, 114] width 18 height 18
click at [554, 122] on button at bounding box center [557, 114] width 27 height 27
click at [338, 96] on div at bounding box center [676, 114] width 1352 height 36
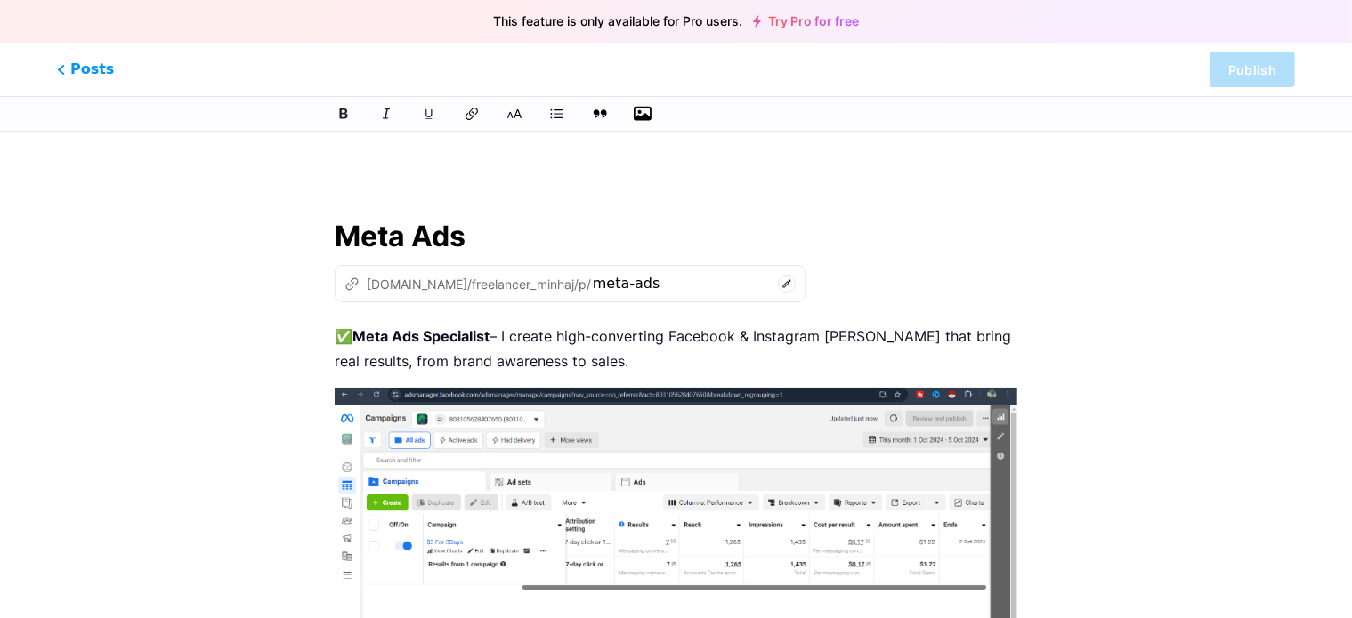
drag, startPoint x: 482, startPoint y: 230, endPoint x: 298, endPoint y: 227, distance: 184.2
click at [299, 227] on div "Meta Ads z bio.link/freelancer_minhaj/p/ meta-ads ✅ Meta Ads Specialist – I cre…" at bounding box center [676, 506] width 811 height 624
click at [342, 103] on button at bounding box center [343, 114] width 27 height 27
click at [395, 113] on button at bounding box center [386, 114] width 27 height 27
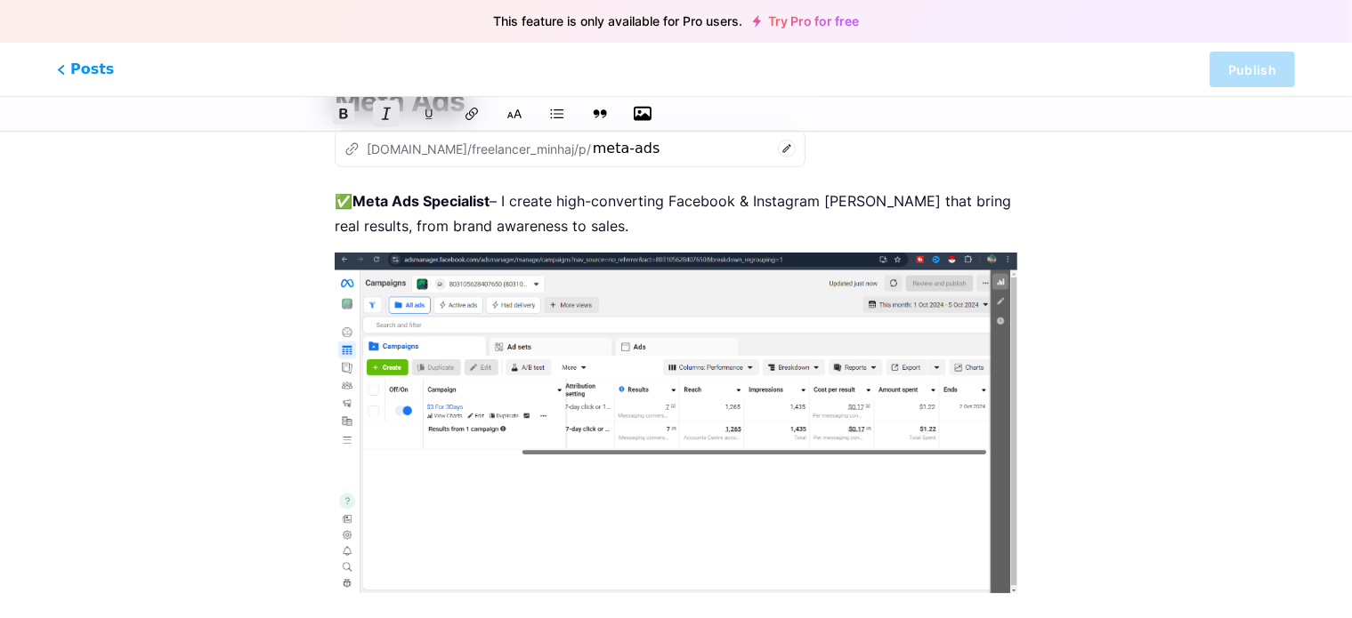
click at [395, 113] on button at bounding box center [386, 114] width 27 height 27
click at [632, 302] on img at bounding box center [676, 423] width 683 height 341
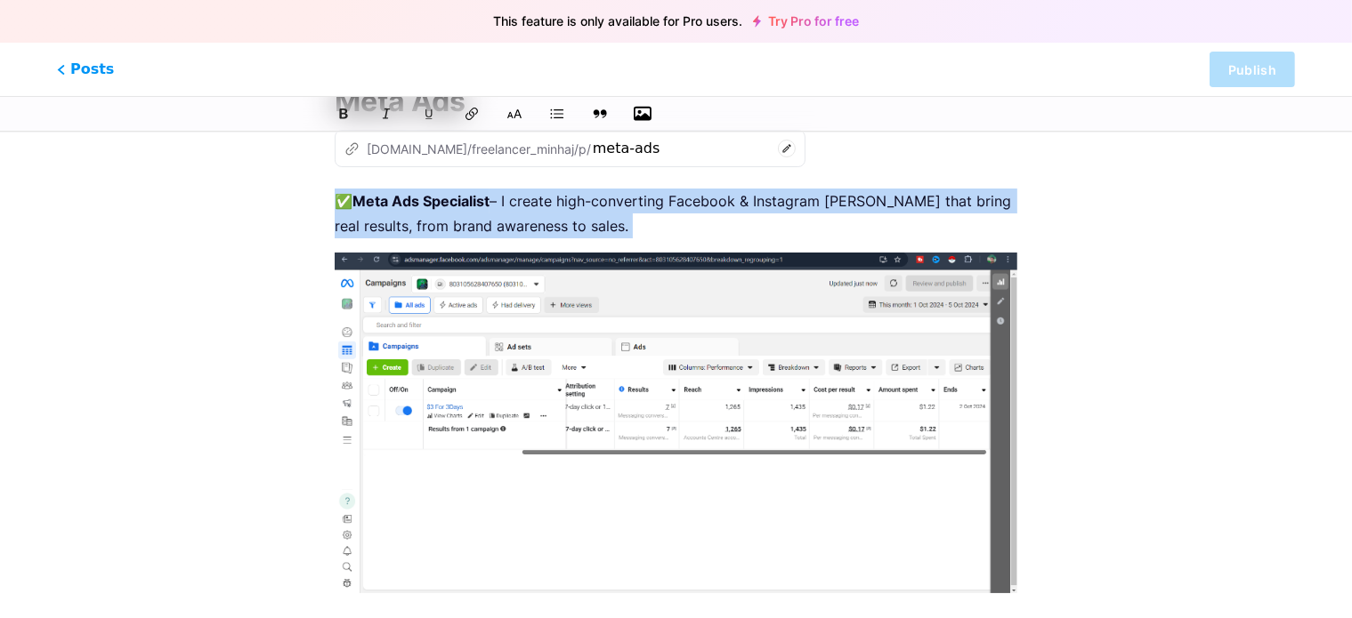
click at [1004, 255] on img at bounding box center [676, 423] width 683 height 341
click at [748, 318] on img at bounding box center [676, 423] width 683 height 341
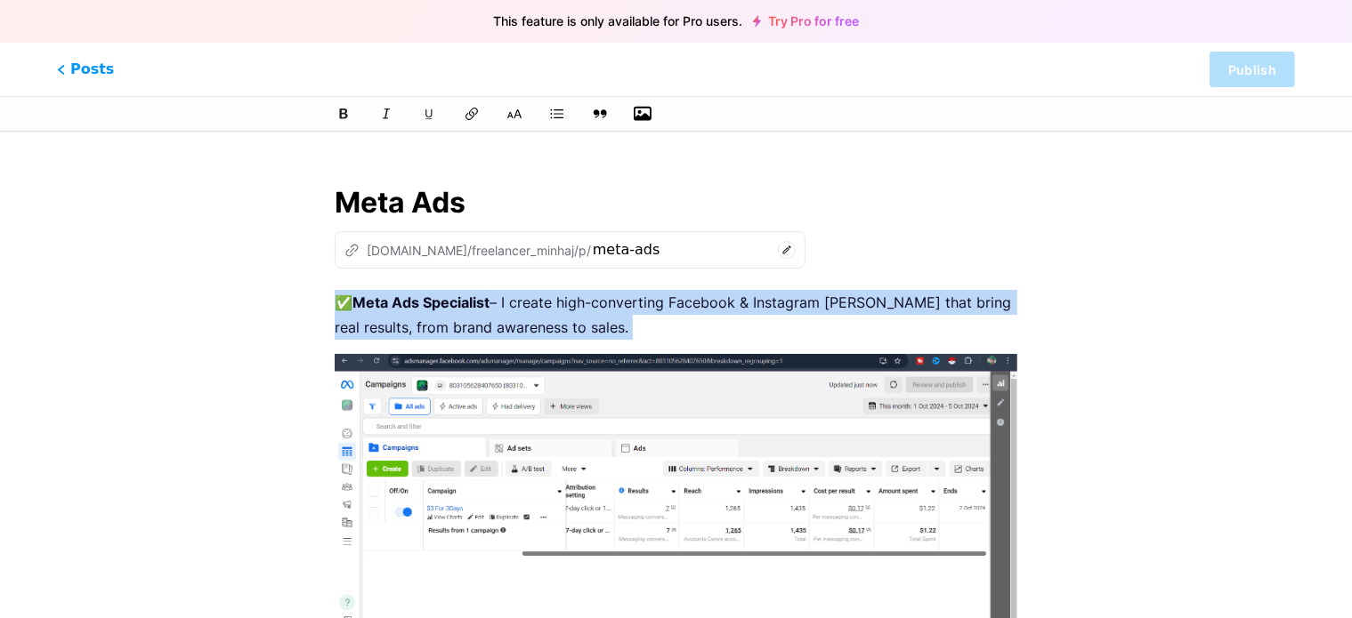
scroll to position [0, 0]
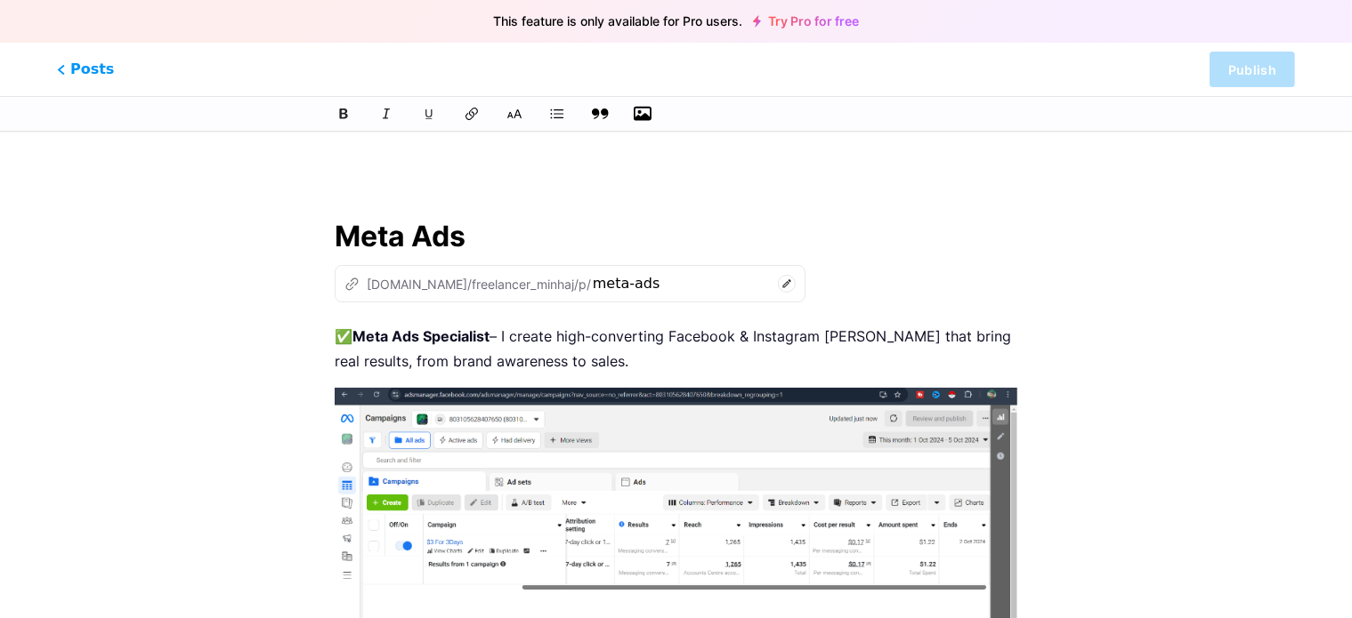
click at [610, 111] on button at bounding box center [599, 114] width 27 height 27
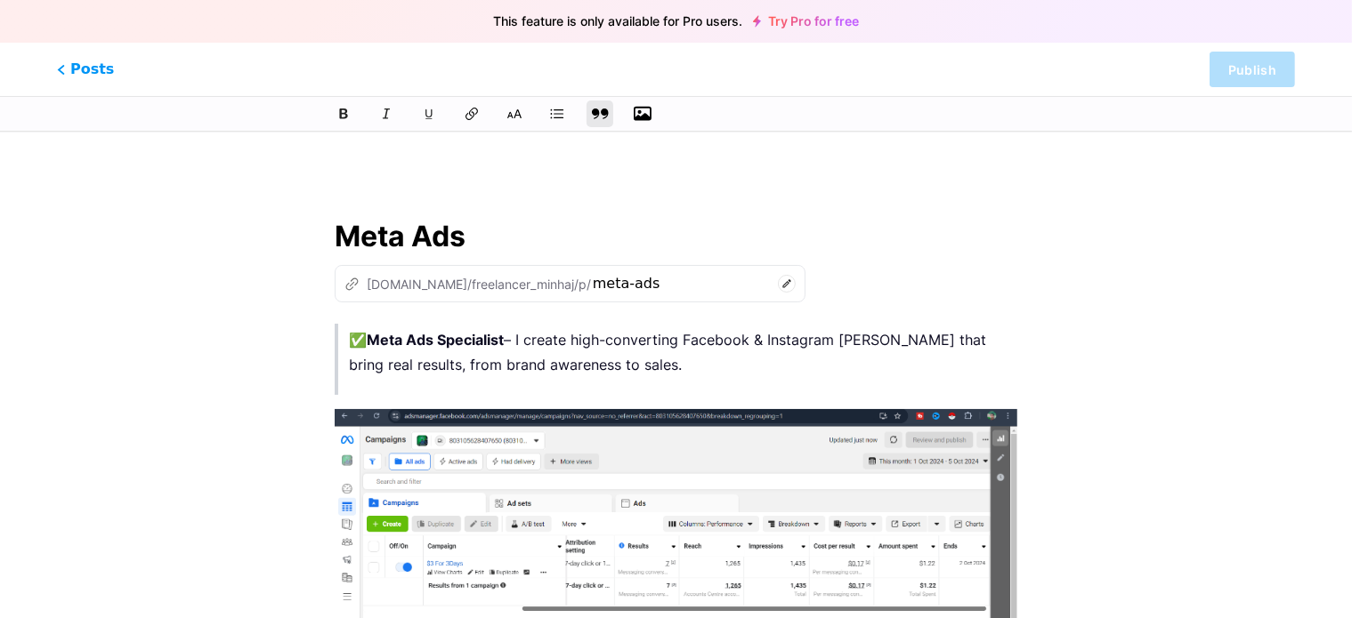
click at [610, 111] on button at bounding box center [599, 114] width 27 height 27
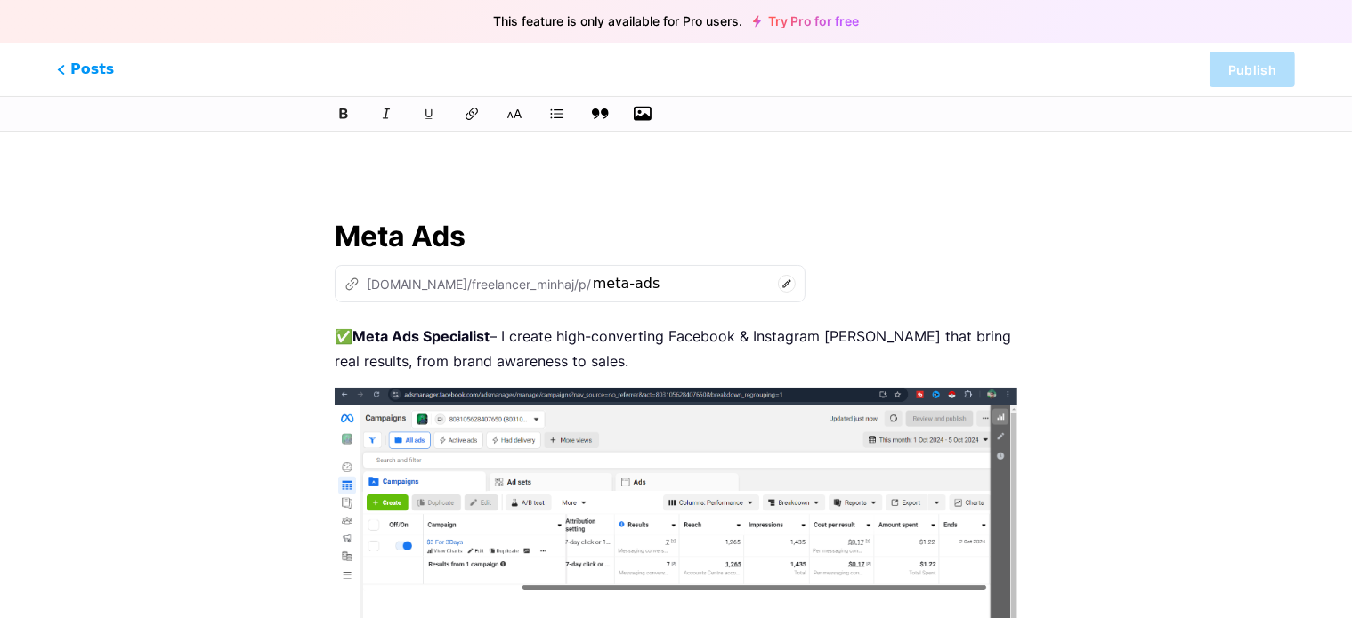
click at [610, 111] on button at bounding box center [599, 114] width 27 height 27
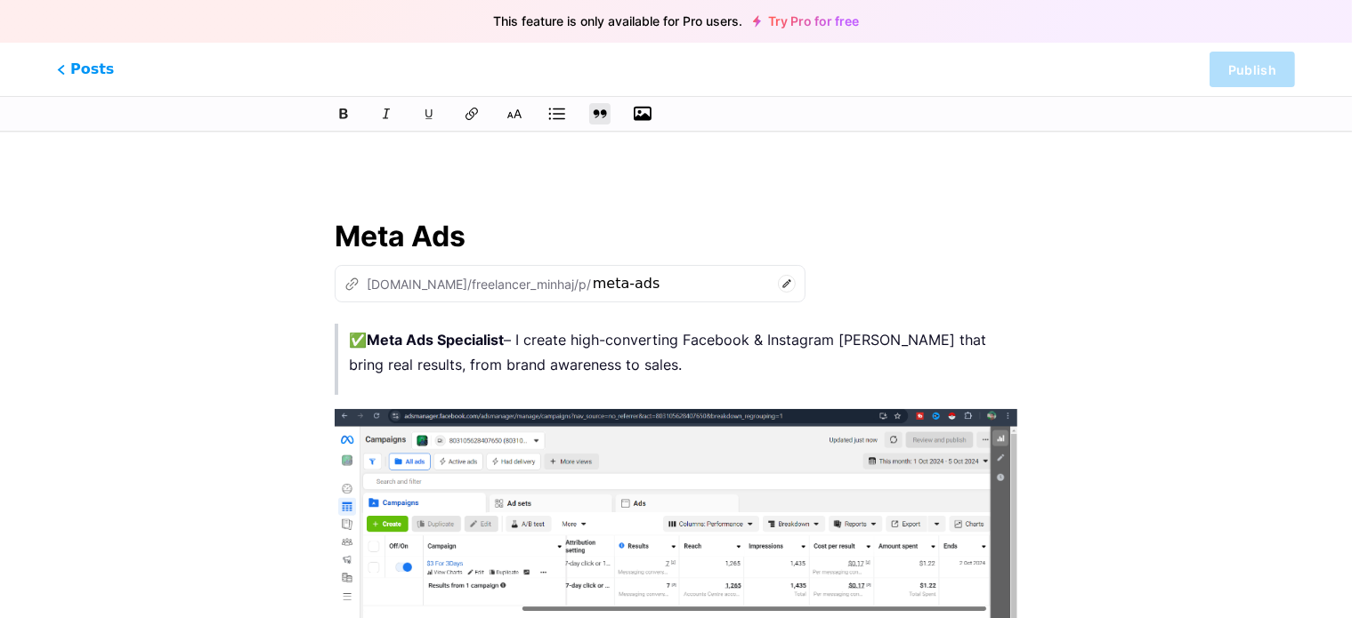
click at [546, 117] on button at bounding box center [557, 114] width 27 height 27
click at [542, 113] on div at bounding box center [676, 113] width 764 height 21
click at [549, 113] on button at bounding box center [557, 114] width 27 height 27
click at [555, 116] on icon at bounding box center [557, 114] width 18 height 18
click at [531, 114] on div at bounding box center [676, 113] width 764 height 21
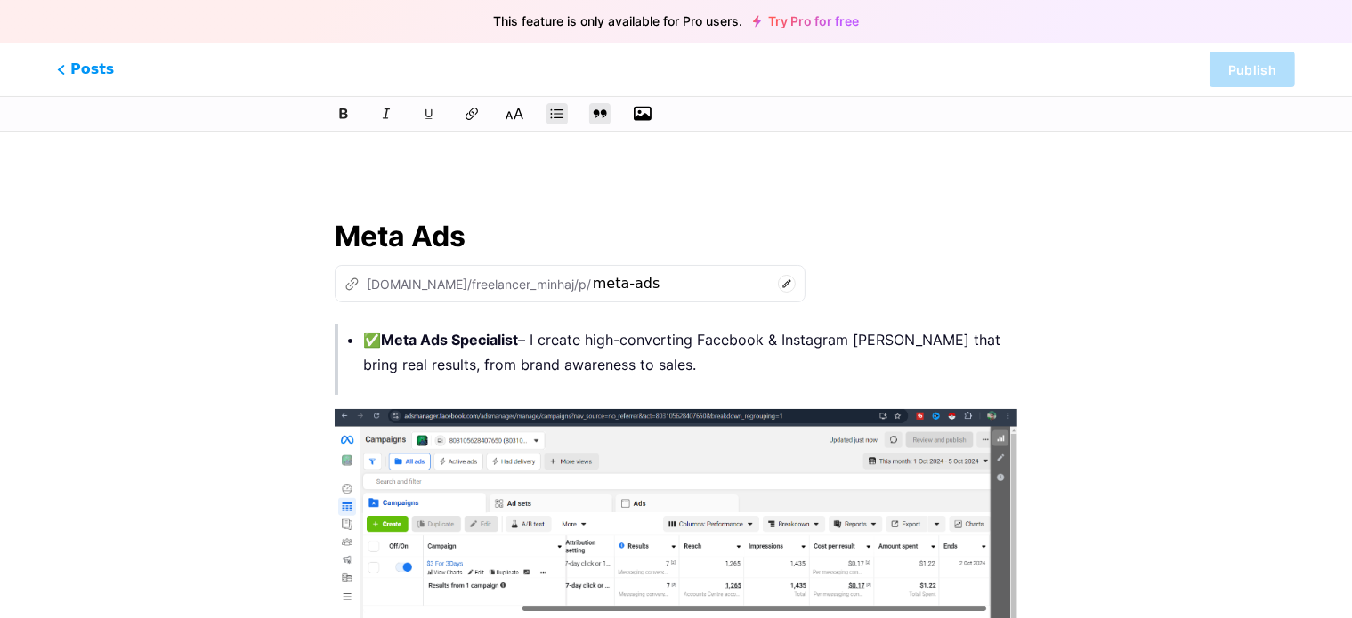
click at [519, 117] on icon at bounding box center [514, 114] width 18 height 18
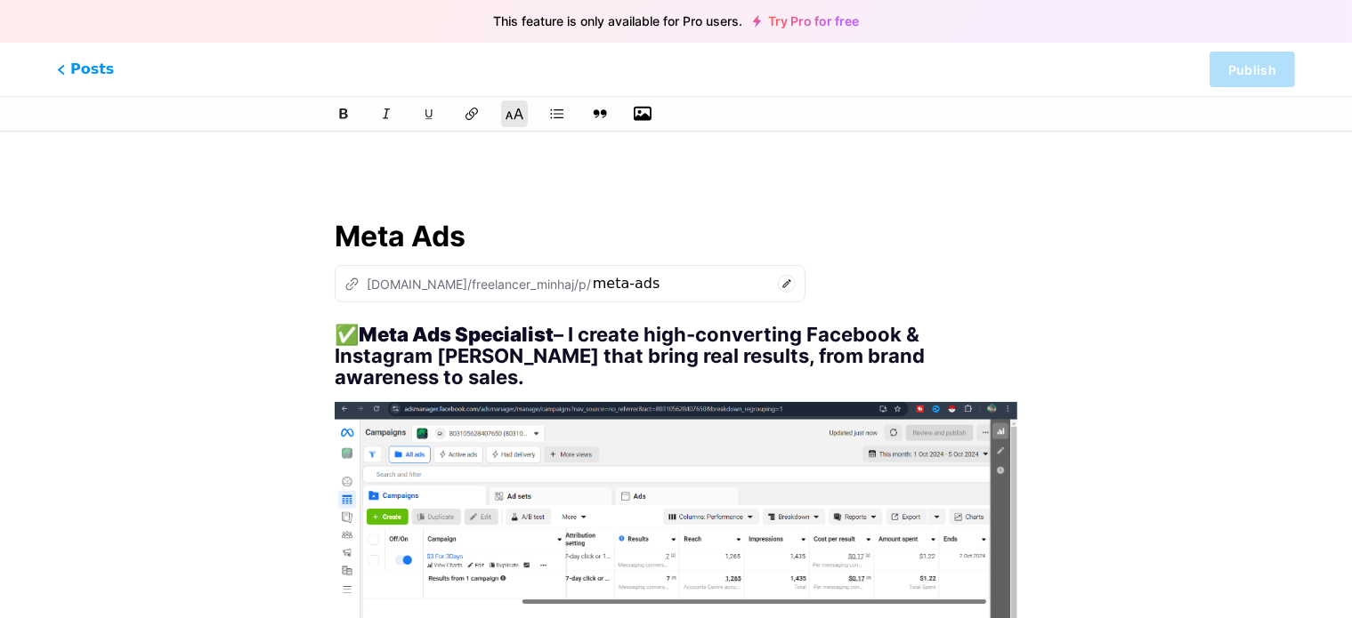
click at [519, 117] on icon at bounding box center [514, 114] width 18 height 18
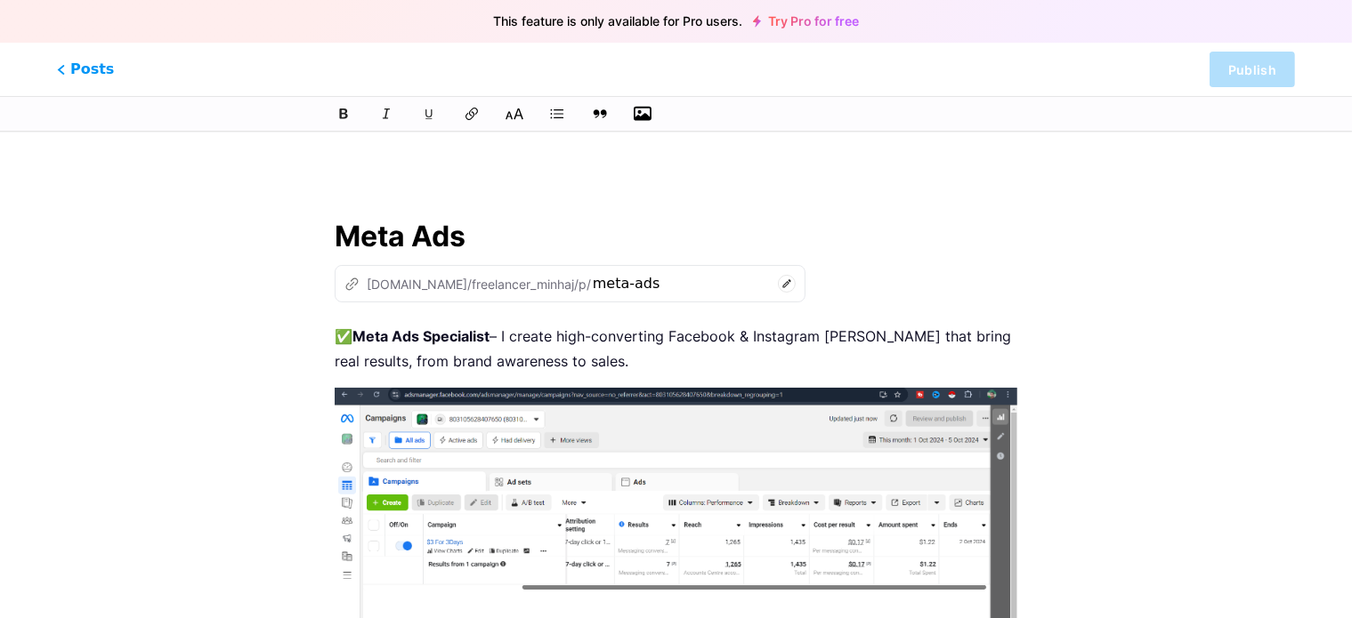
click at [519, 117] on icon at bounding box center [514, 114] width 18 height 18
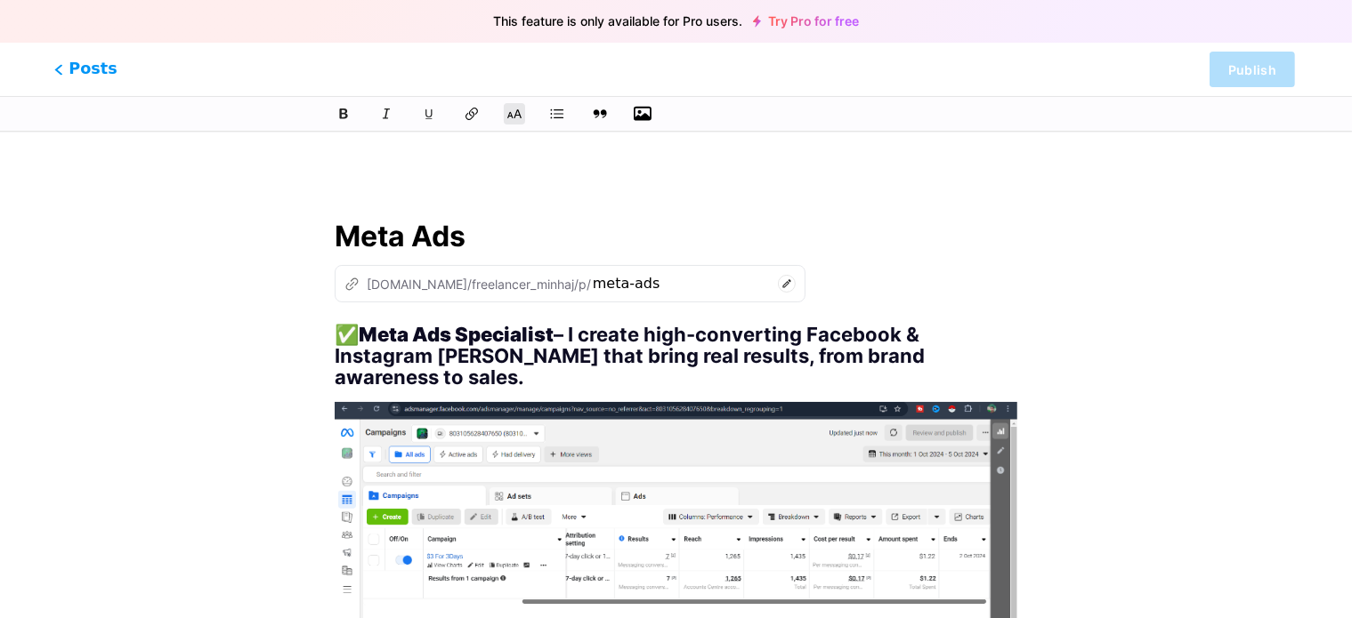
click at [91, 70] on span "Posts" at bounding box center [85, 69] width 63 height 23
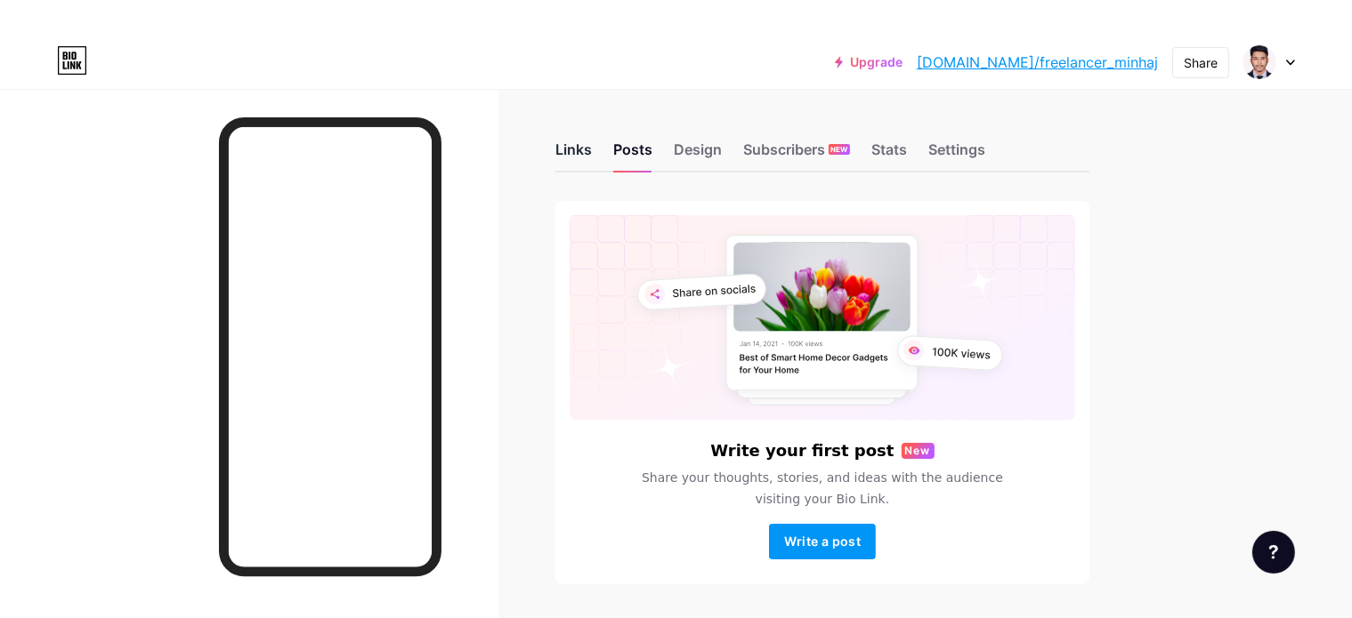
click at [592, 146] on div "Links" at bounding box center [573, 155] width 36 height 32
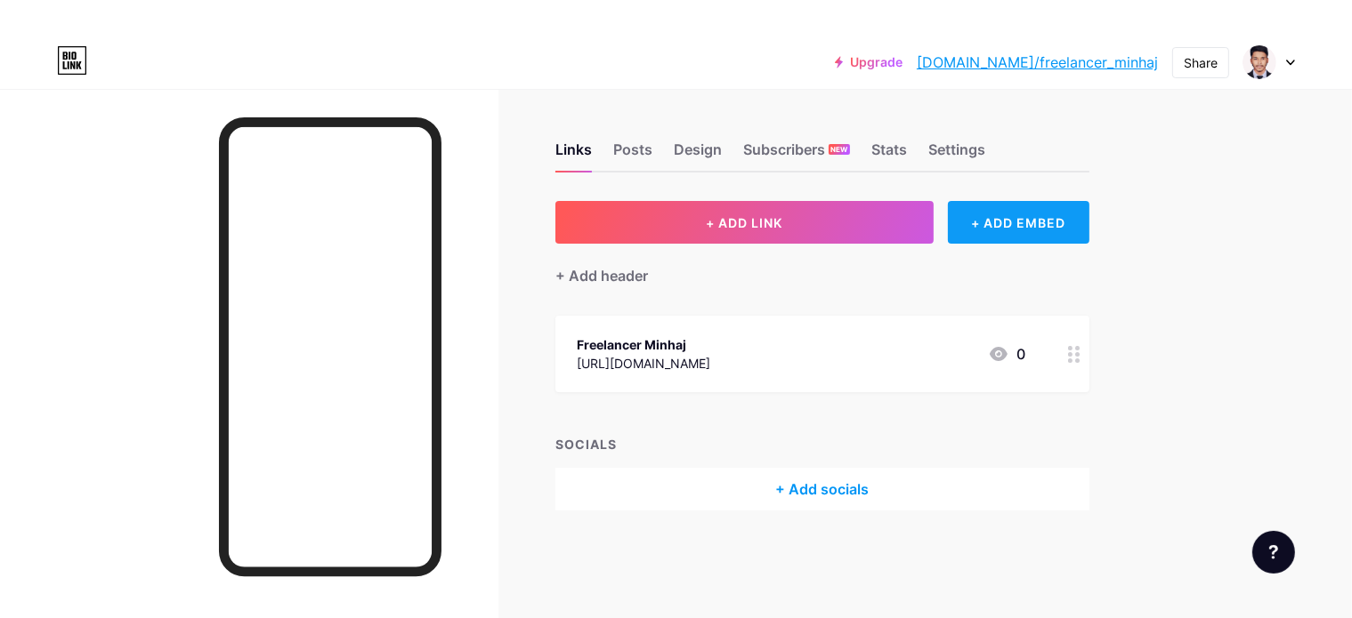
click at [1089, 214] on div "+ ADD EMBED" at bounding box center [1018, 222] width 141 height 43
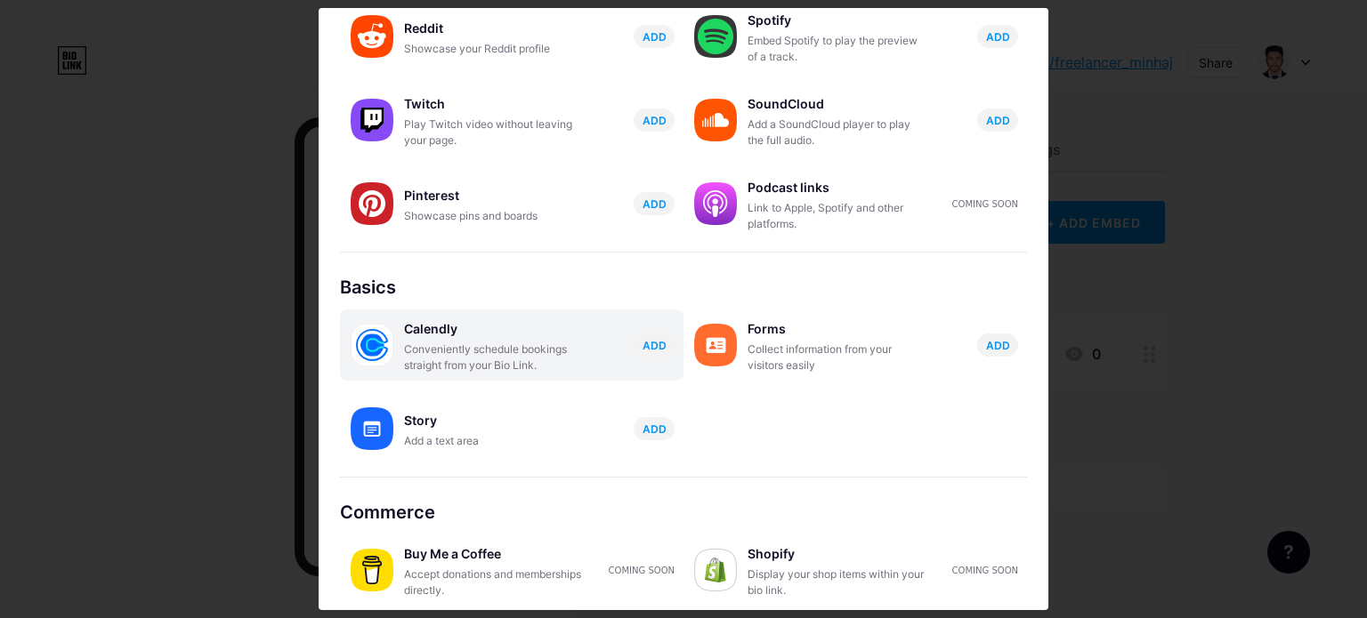
scroll to position [303, 0]
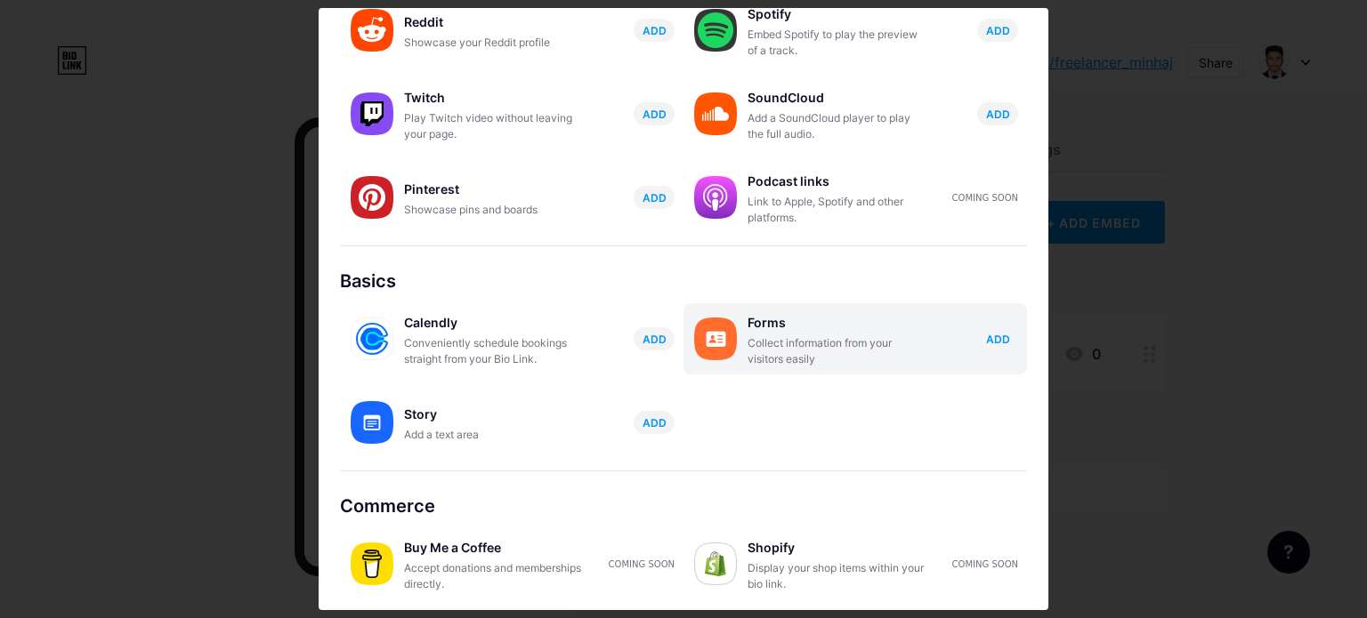
click at [994, 337] on span "ADD" at bounding box center [998, 339] width 24 height 15
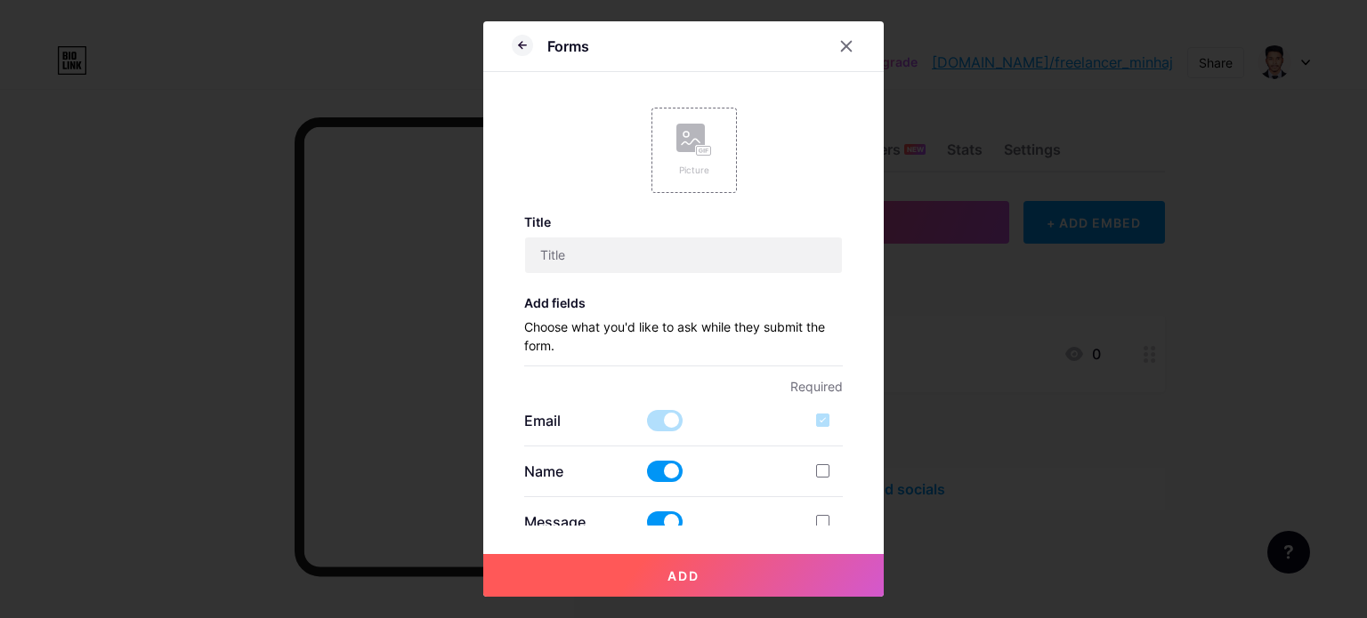
scroll to position [148, 0]
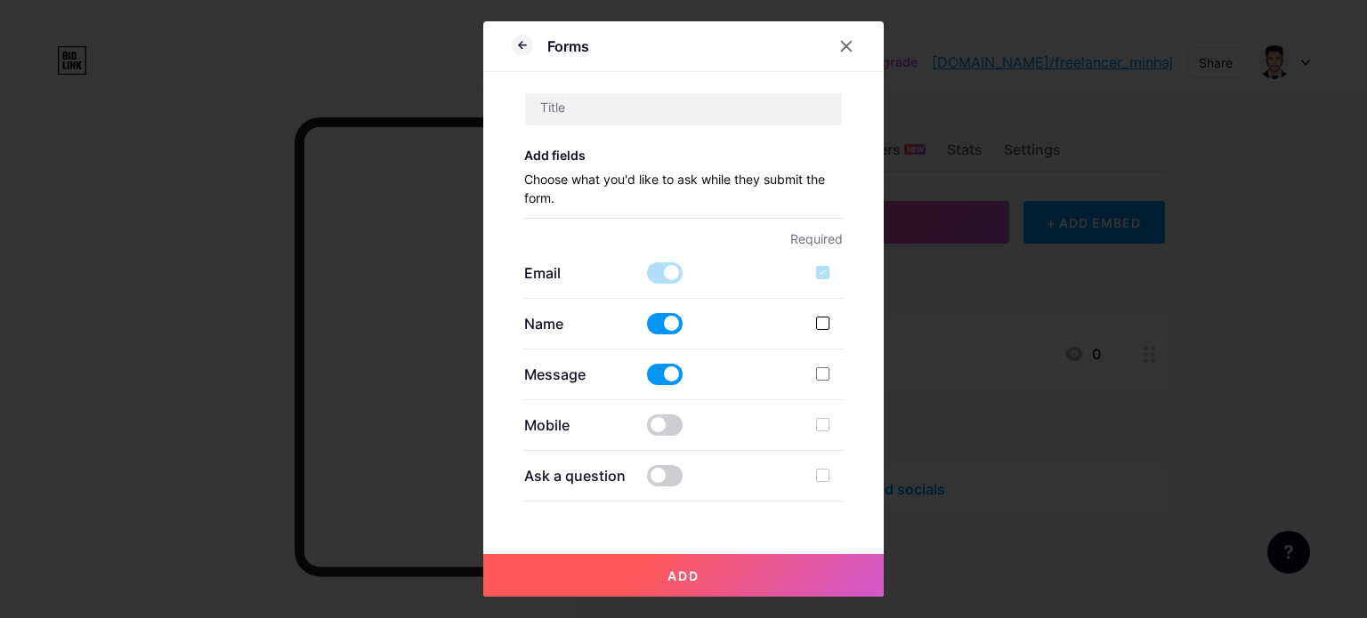
click at [816, 323] on div at bounding box center [822, 323] width 13 height 13
click at [843, 333] on input "checkbox" at bounding box center [849, 339] width 12 height 12
checkbox input "true"
click at [816, 368] on div at bounding box center [822, 374] width 13 height 13
click at [843, 384] on input "checkbox" at bounding box center [849, 390] width 12 height 12
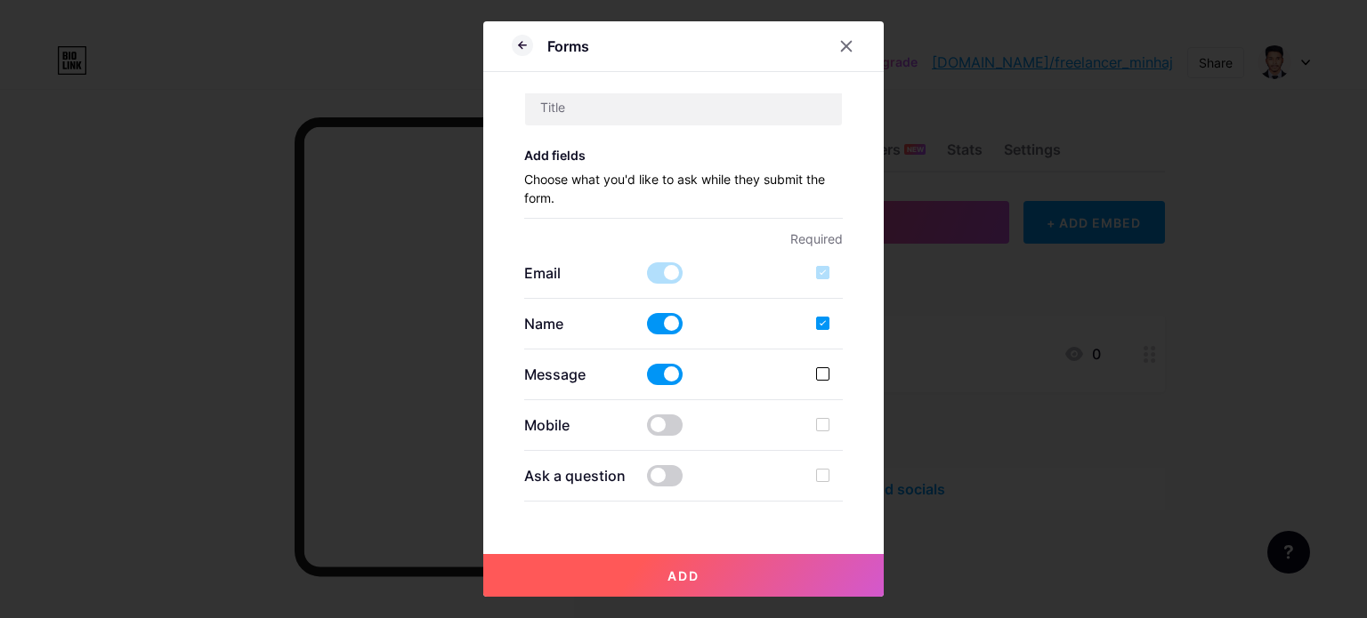
checkbox input "true"
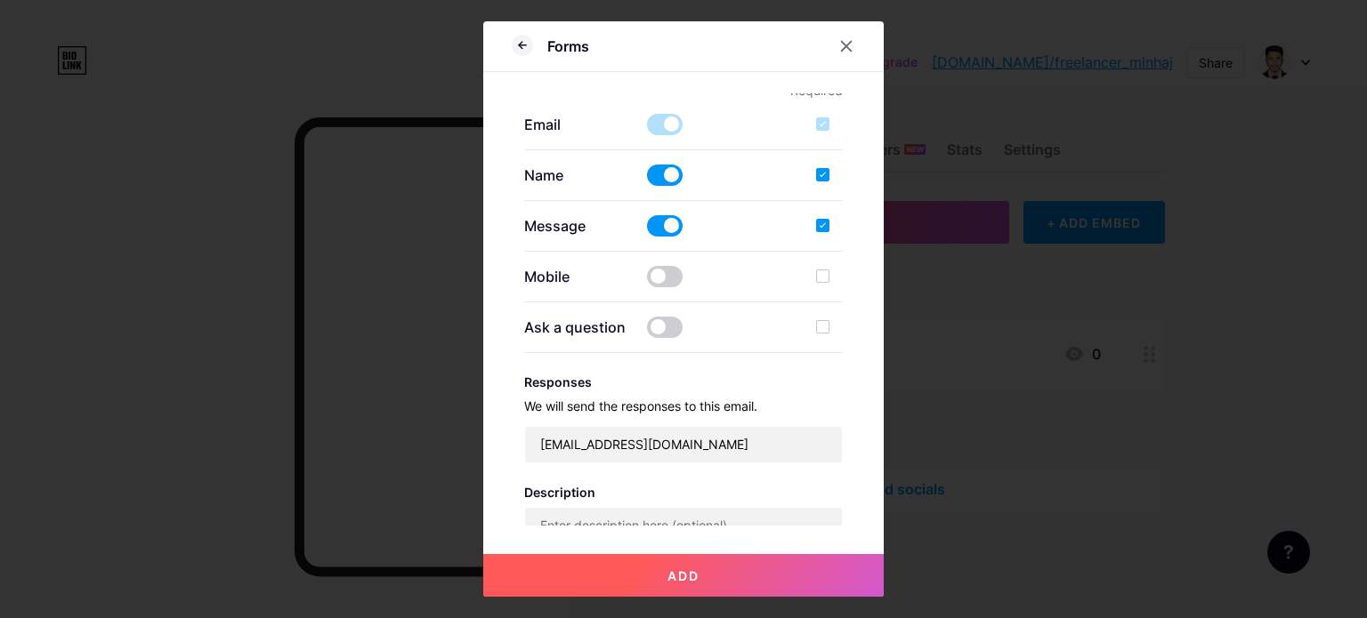
click at [807, 273] on div "Mobile" at bounding box center [683, 276] width 319 height 21
click at [819, 270] on div at bounding box center [822, 276] width 13 height 13
click at [817, 270] on div at bounding box center [822, 276] width 13 height 13
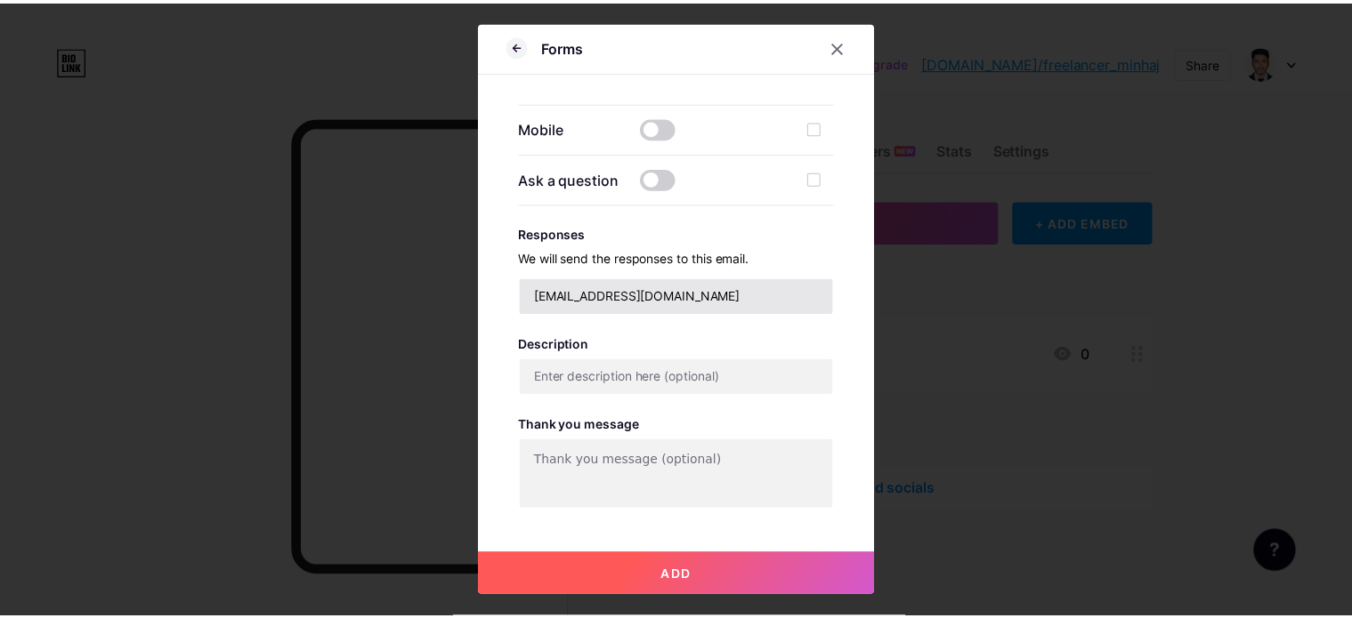
scroll to position [477, 0]
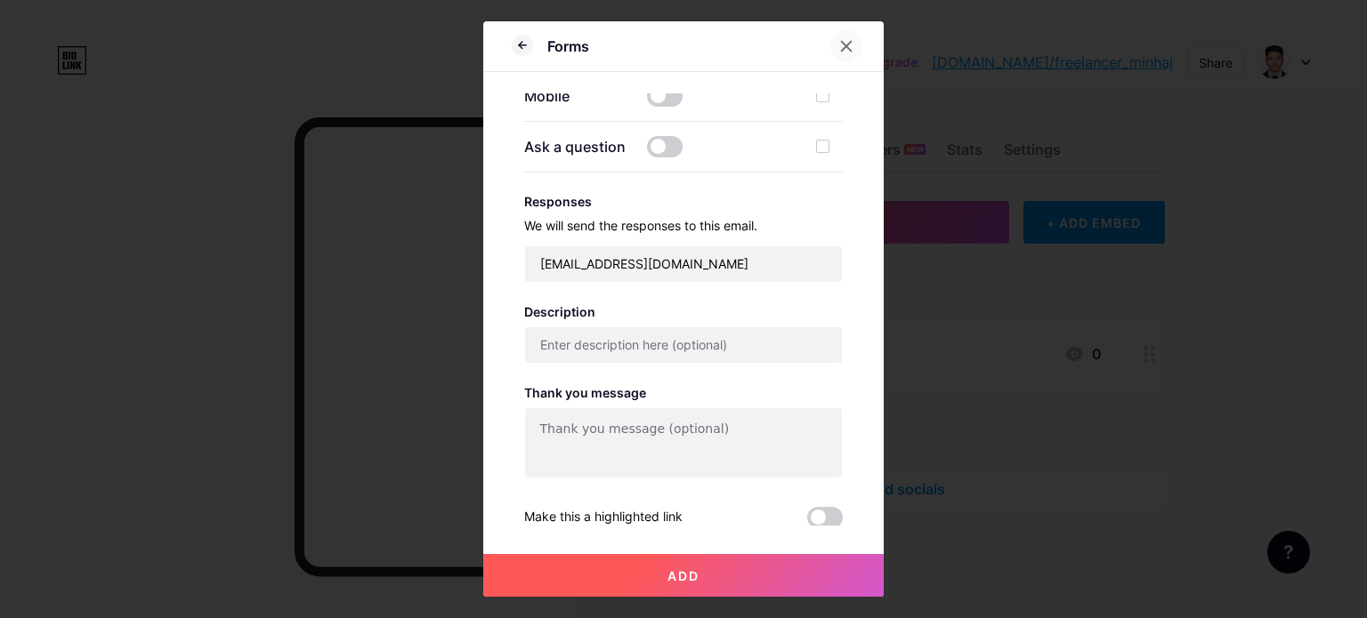
click at [839, 53] on icon at bounding box center [846, 46] width 14 height 14
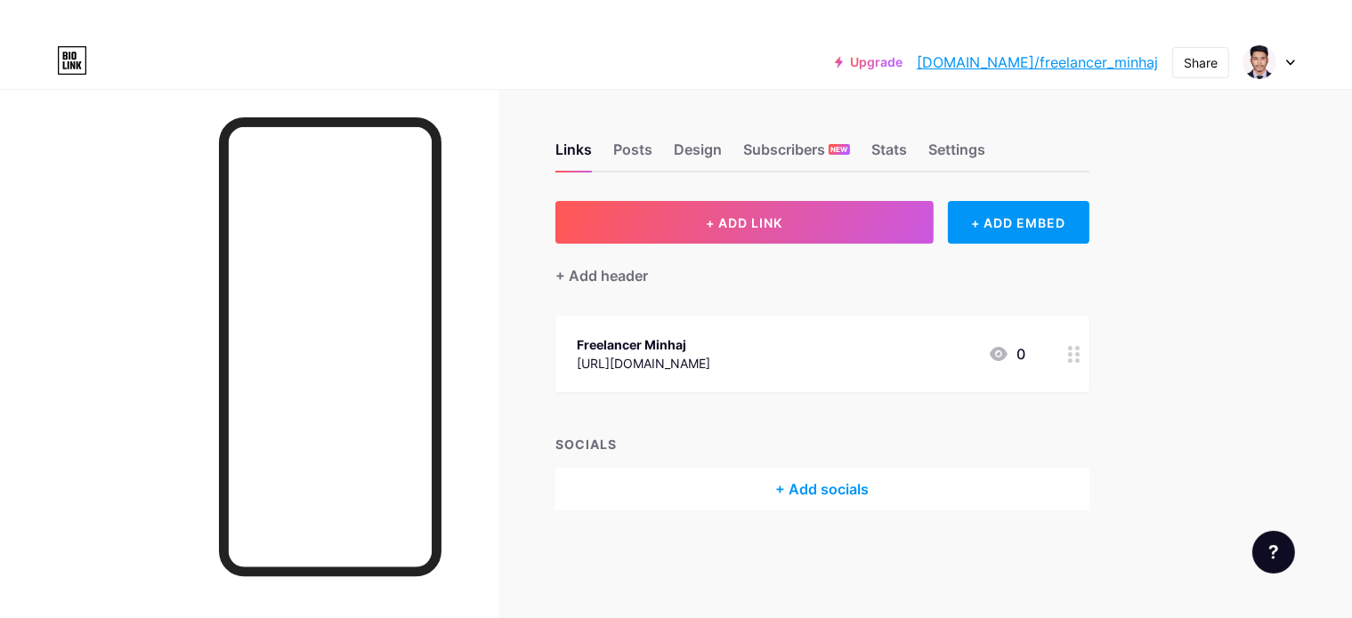
click at [1079, 360] on circle at bounding box center [1077, 361] width 4 height 4
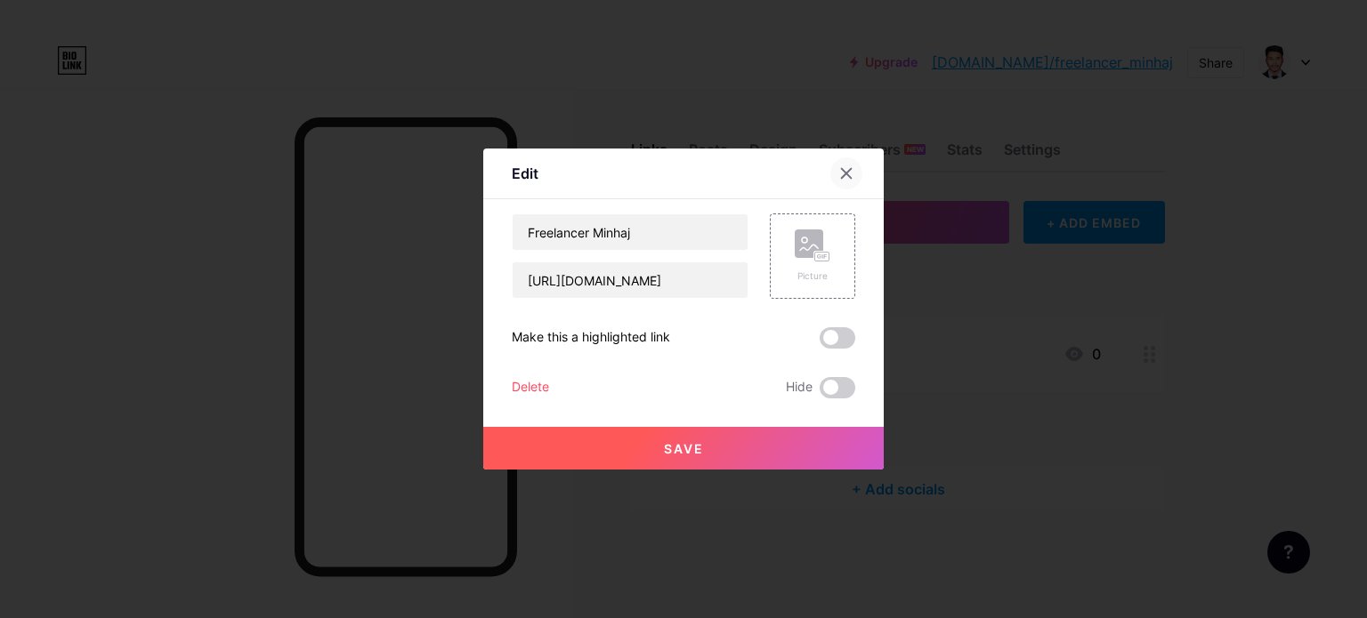
click at [839, 168] on icon at bounding box center [846, 173] width 14 height 14
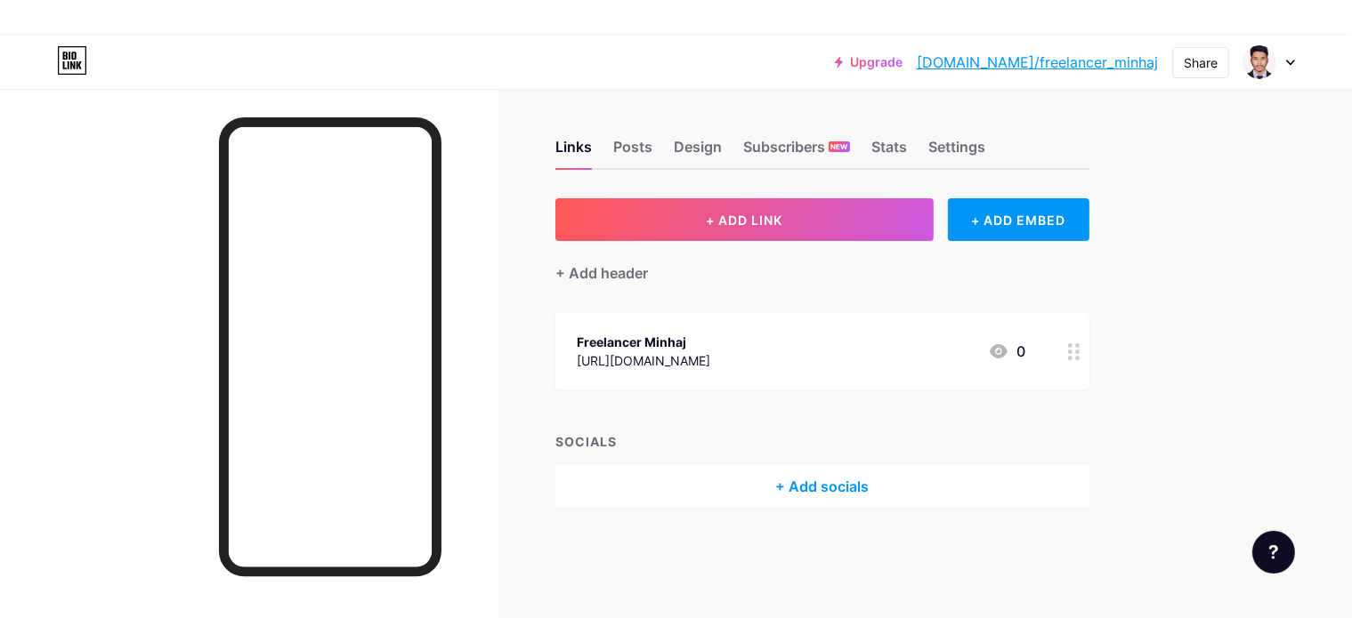
scroll to position [0, 0]
